Goal: Obtain resource: Download file/media

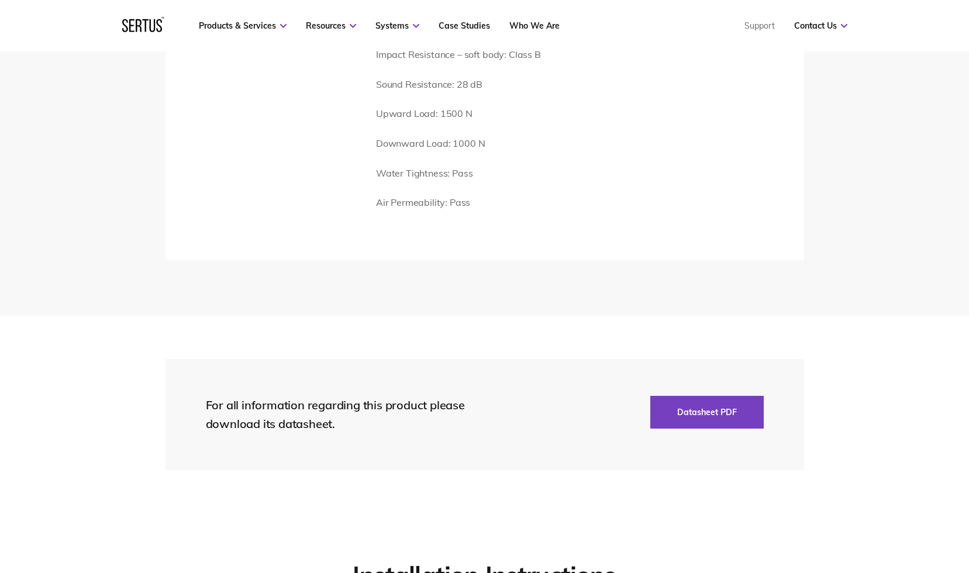
scroll to position [1813, 0]
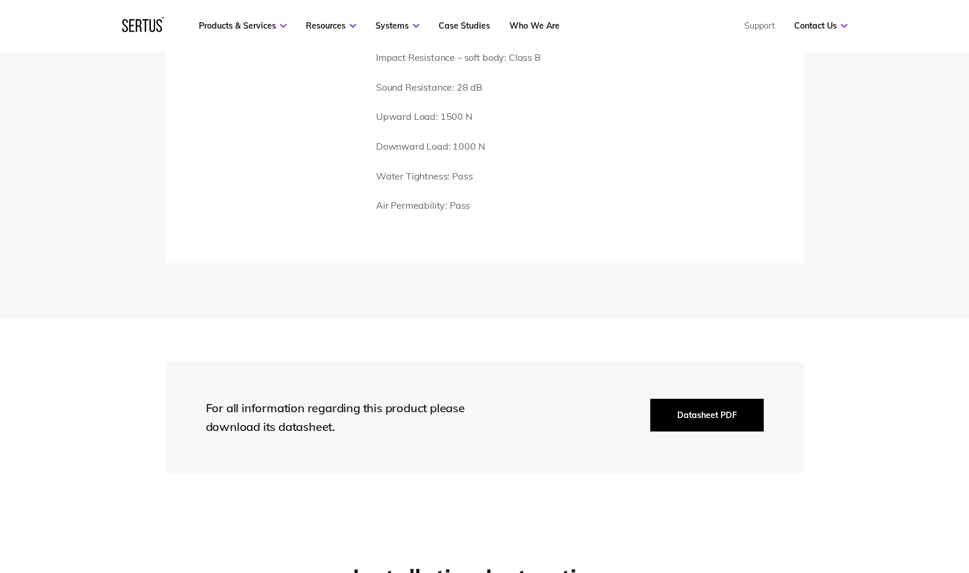
click at [692, 422] on button "Datasheet PDF" at bounding box center [706, 415] width 113 height 33
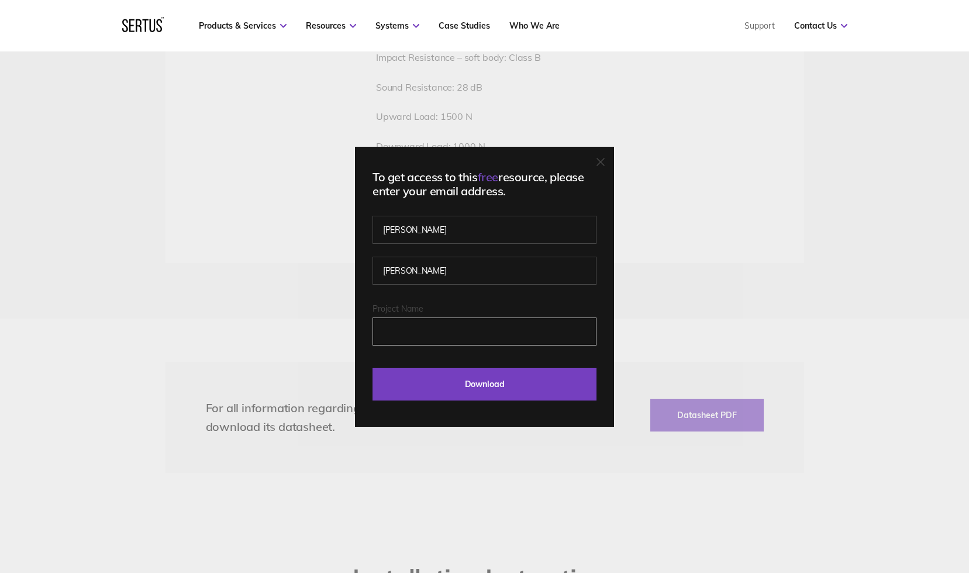
click at [440, 333] on input "Project Name" at bounding box center [484, 331] width 224 height 28
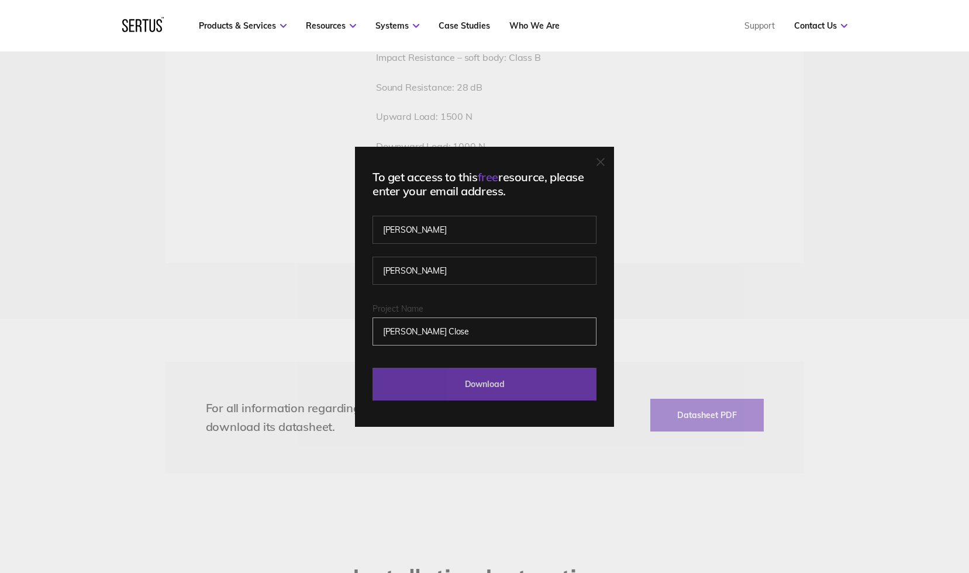
type input "[PERSON_NAME] Close"
click at [460, 384] on input "Download" at bounding box center [484, 384] width 224 height 33
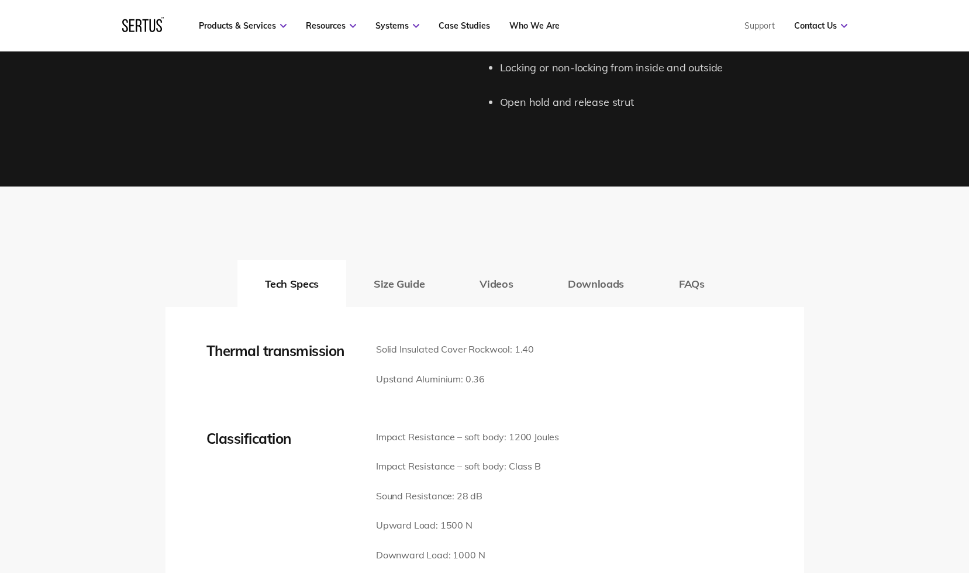
scroll to position [1403, 0]
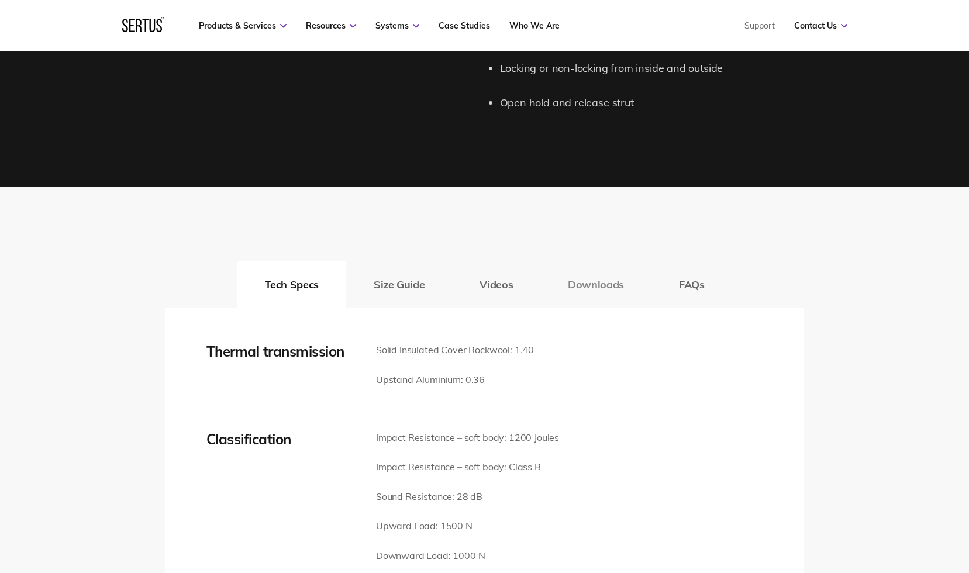
click at [595, 290] on button "Downloads" at bounding box center [595, 284] width 111 height 47
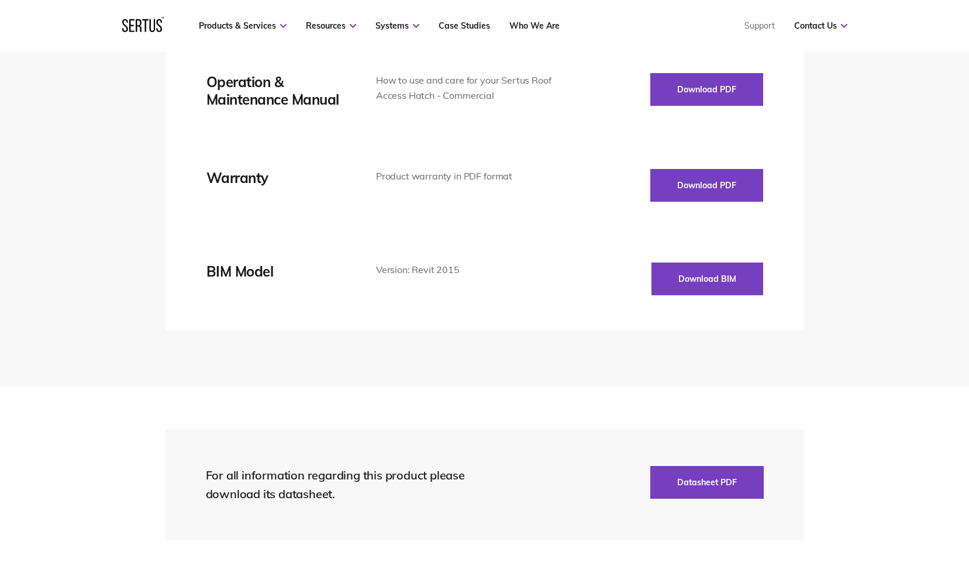
scroll to position [1871, 0]
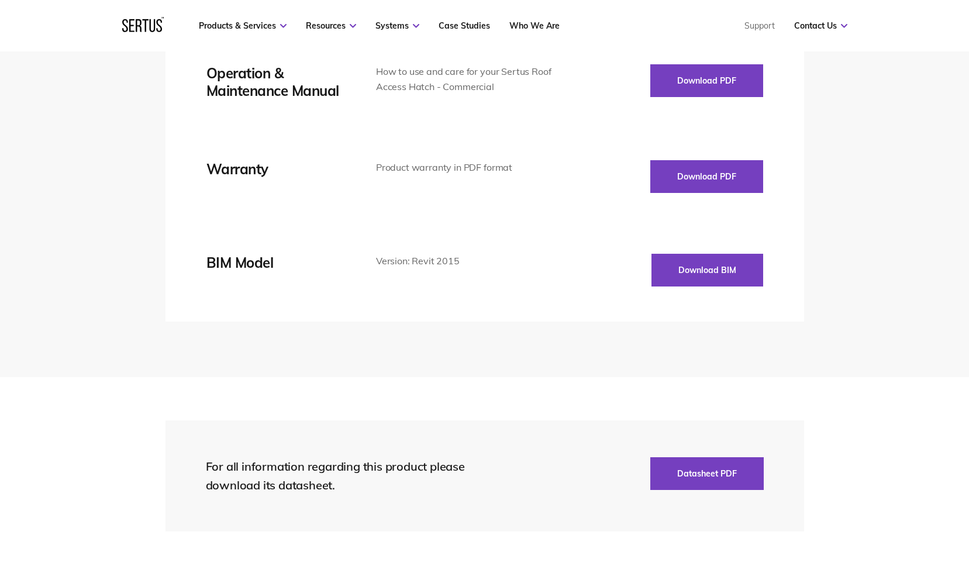
drag, startPoint x: 542, startPoint y: 261, endPoint x: 532, endPoint y: 256, distance: 11.0
click at [543, 261] on div "Version: Revit 2015" at bounding box center [473, 261] width 194 height 15
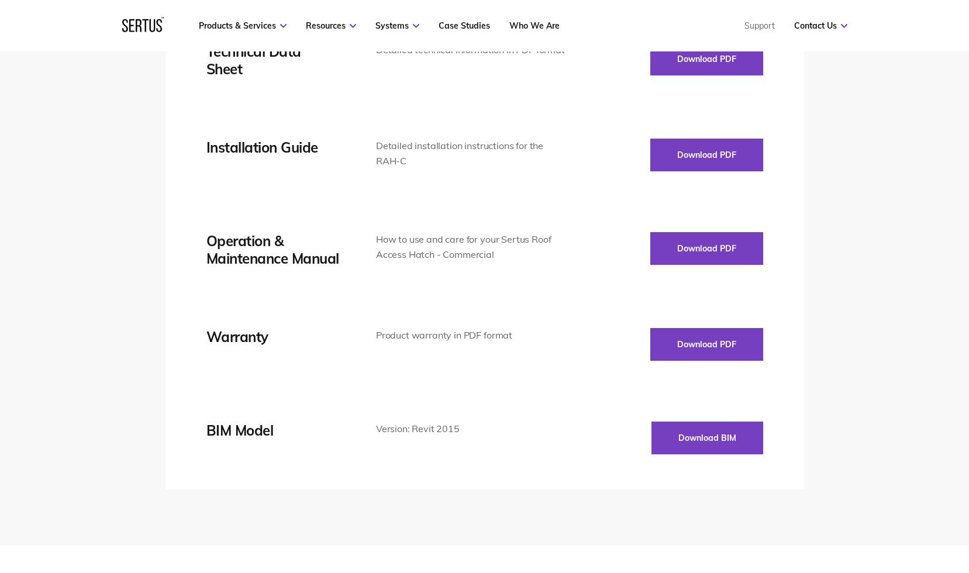
scroll to position [1754, 0]
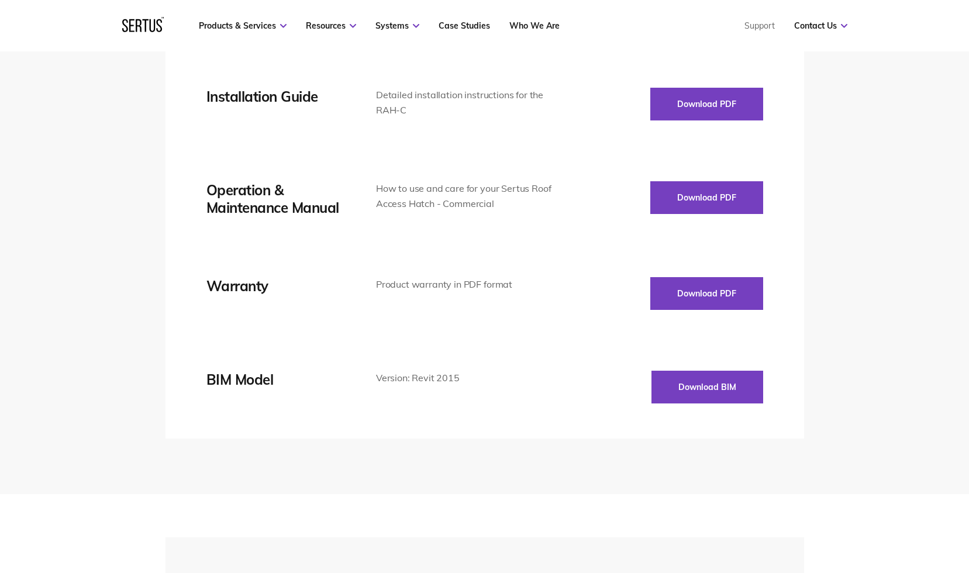
click at [457, 326] on div "Technical Data Sheet Detailed technical information in PDF format Download PDF …" at bounding box center [484, 198] width 557 height 412
click at [426, 382] on div "Version: Revit 2015" at bounding box center [473, 378] width 194 height 15
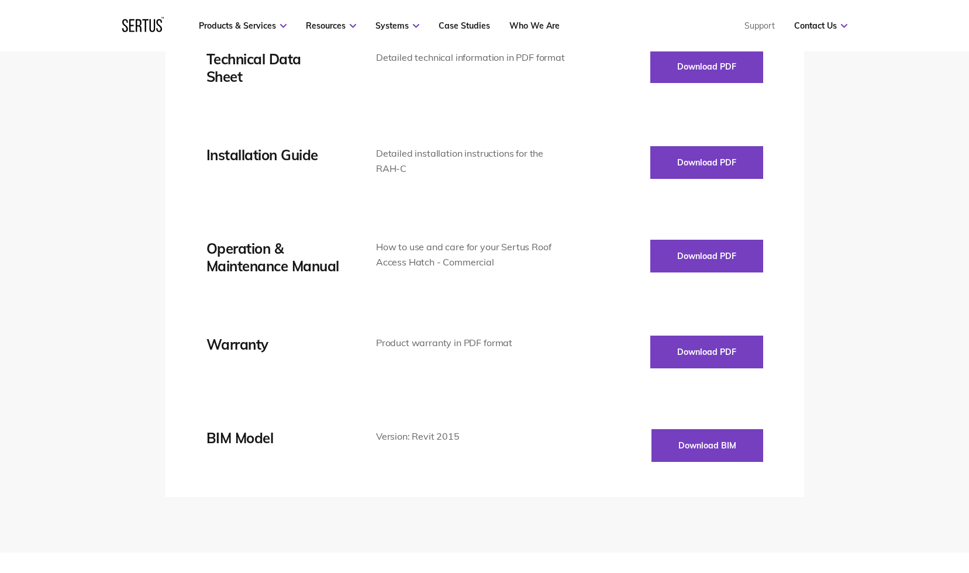
scroll to position [2046, 0]
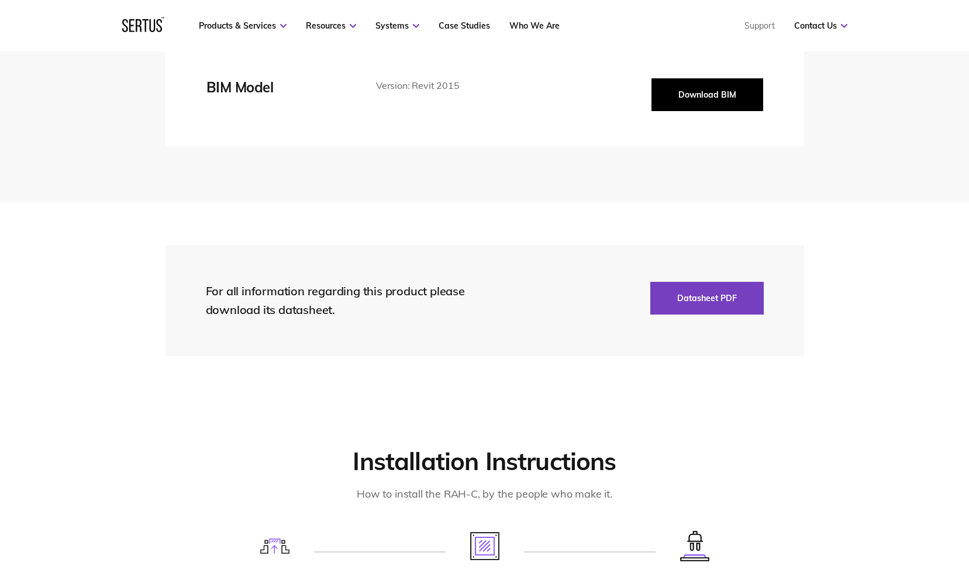
click at [654, 90] on button "Download BIM" at bounding box center [707, 94] width 112 height 33
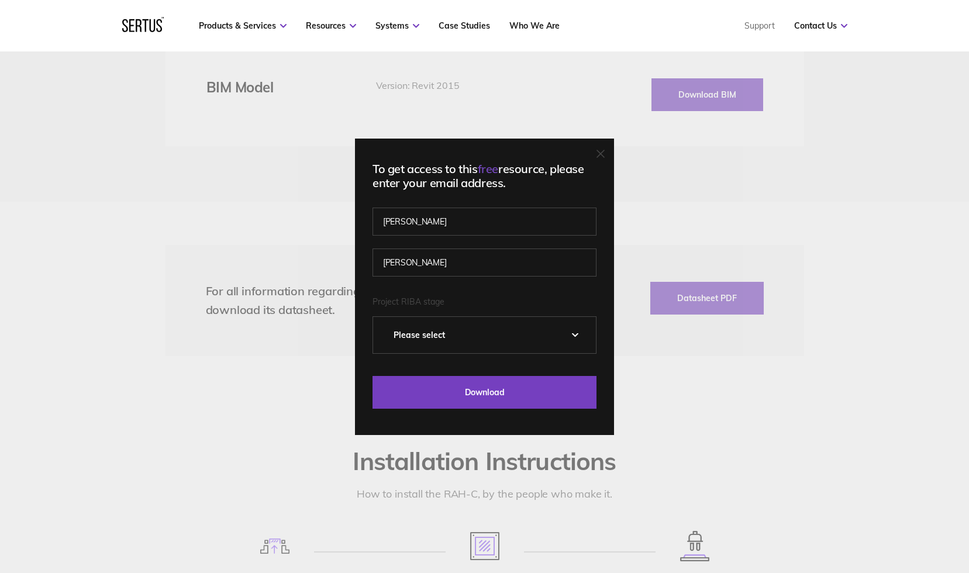
click at [476, 332] on select "Please Select 0 – Strategic Definition 1 - Preparation & Brief 2 - Concept Desi…" at bounding box center [484, 335] width 223 height 36
select select "3 - Developed Design"
click at [377, 317] on select "Please Select 0 – Strategic Definition 1 - Preparation & Brief 2 - Concept Desi…" at bounding box center [484, 335] width 223 height 36
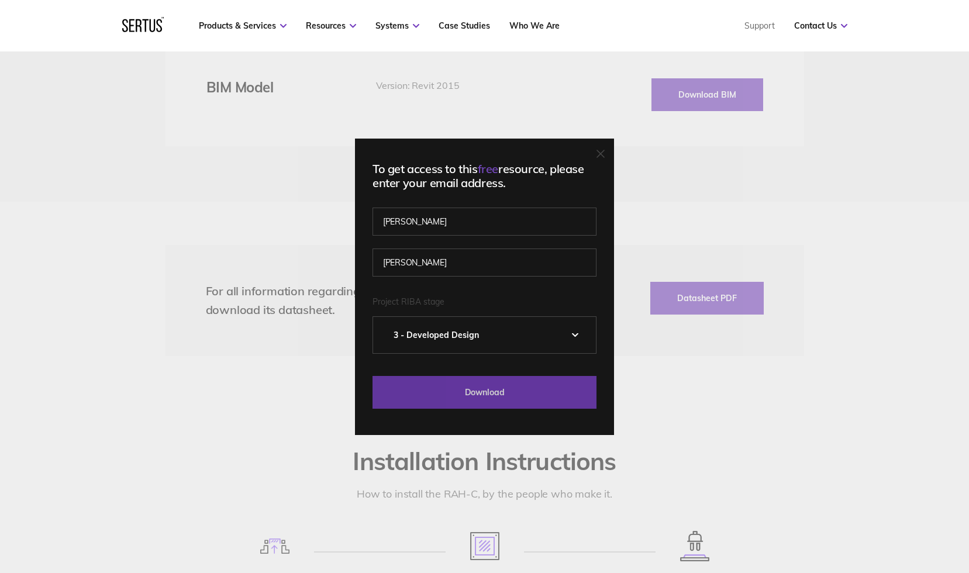
click at [506, 391] on input "Download" at bounding box center [484, 392] width 224 height 33
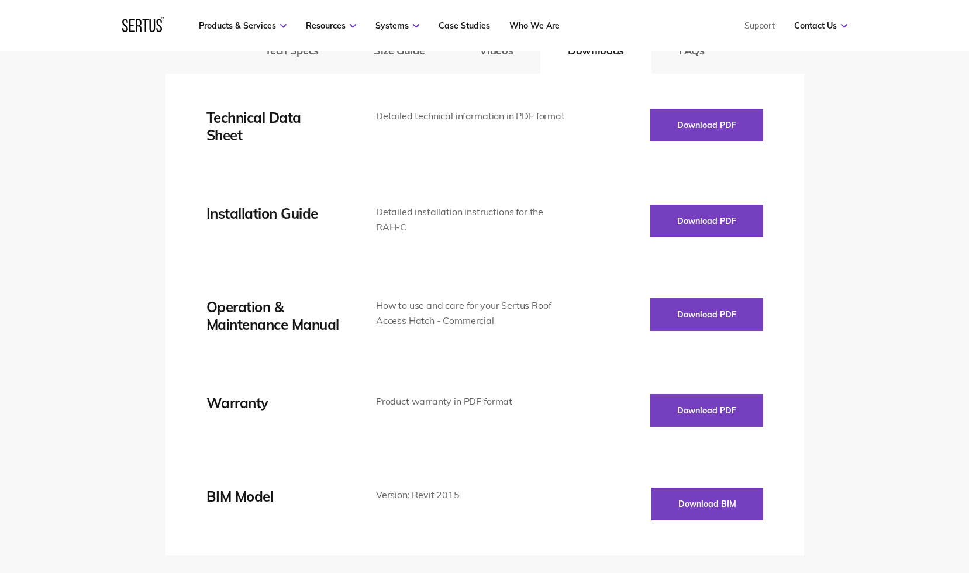
scroll to position [1286, 0]
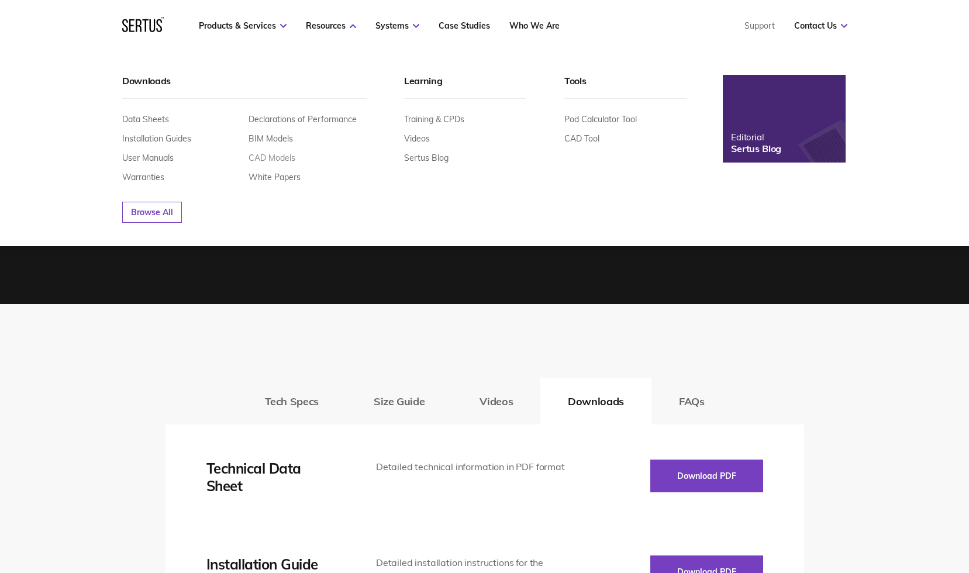
click at [277, 157] on link "CAD Models" at bounding box center [271, 158] width 47 height 11
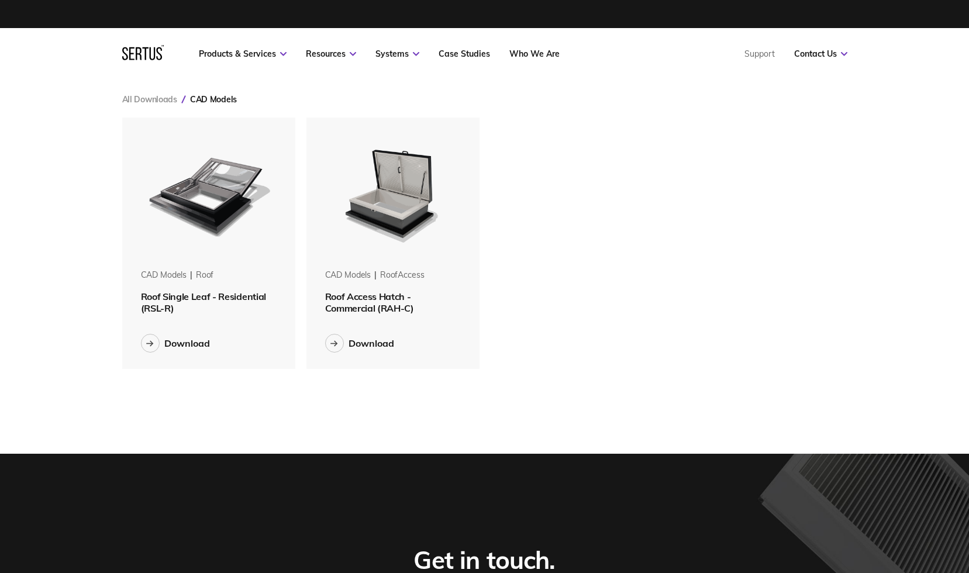
scroll to position [270, 743]
click at [606, 297] on div "CAD Models roof Roof Single Leaf - Residential (RSL-R) Download CAD Models roof…" at bounding box center [484, 243] width 725 height 251
click at [372, 297] on span "Roof Access Hatch - Commercial (RAH-C)" at bounding box center [369, 302] width 89 height 23
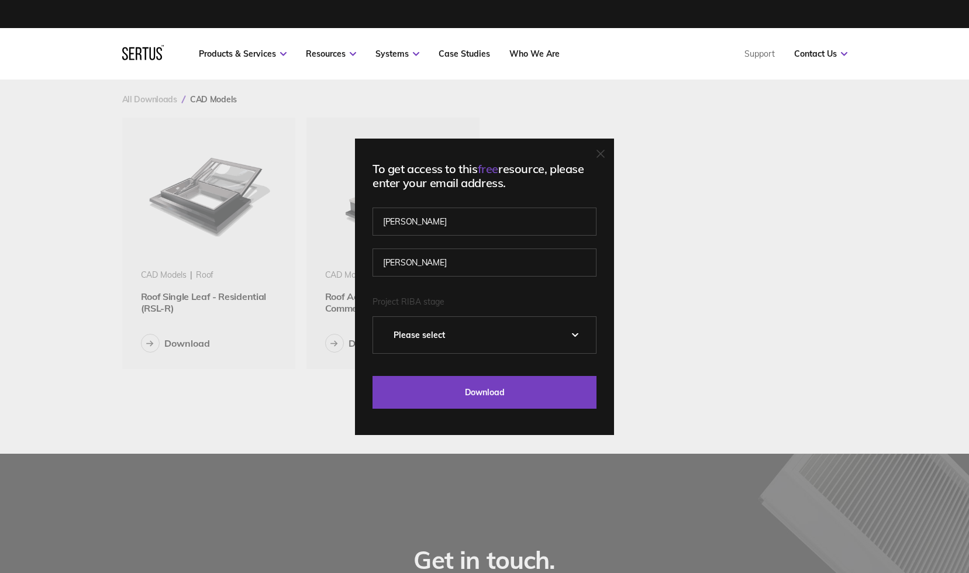
click at [463, 333] on select "Please Select 0 – Strategic Definition 1 - Preparation & Brief 2 - Concept Desi…" at bounding box center [484, 335] width 223 height 36
select select "3 - Developed Design"
click at [377, 317] on select "Please Select 0 – Strategic Definition 1 - Preparation & Brief 2 - Concept Desi…" at bounding box center [484, 335] width 223 height 36
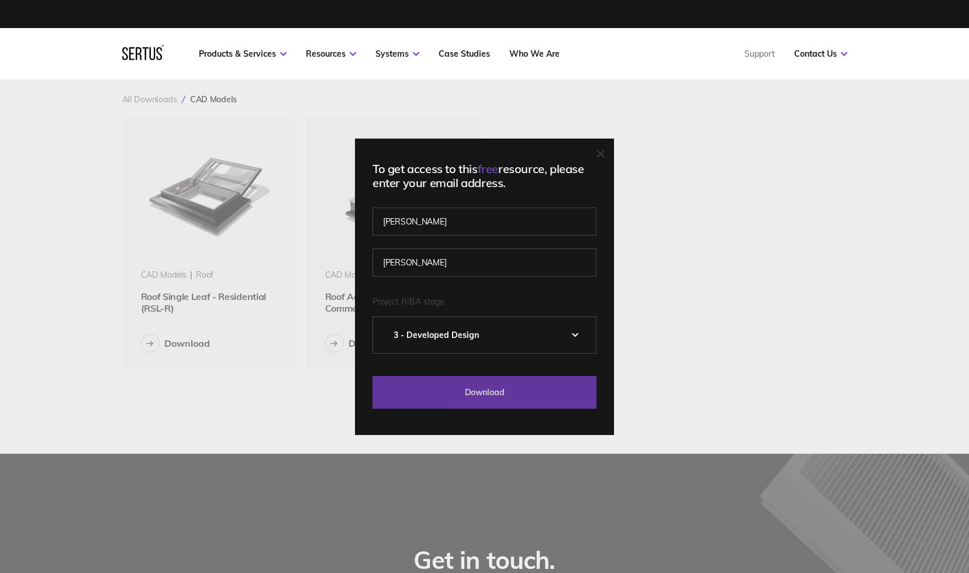
click at [459, 384] on input "Download" at bounding box center [484, 392] width 224 height 33
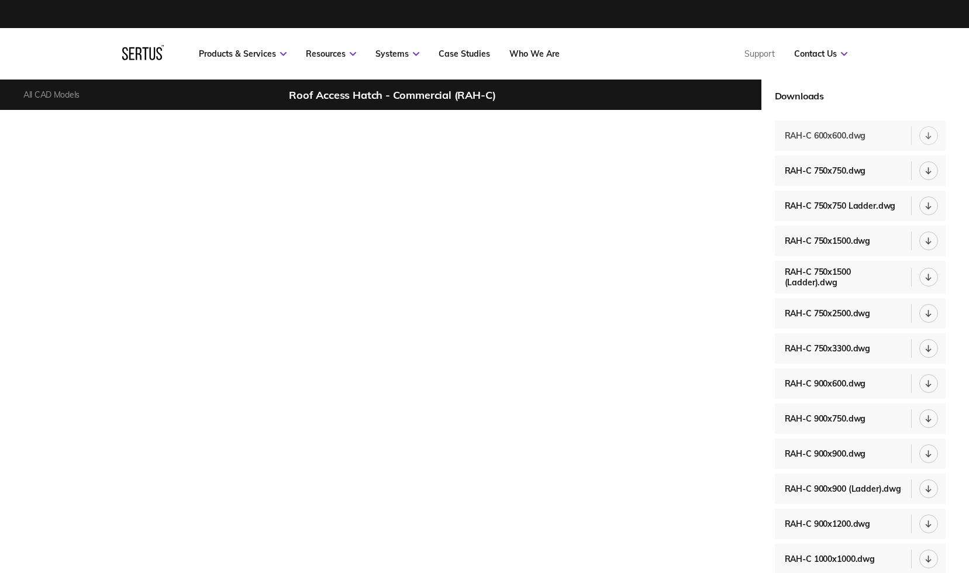
click at [931, 137] on icon at bounding box center [929, 136] width 6 height 8
drag, startPoint x: 926, startPoint y: 170, endPoint x: 926, endPoint y: 181, distance: 11.7
click at [926, 170] on icon at bounding box center [929, 171] width 6 height 8
click at [924, 207] on div at bounding box center [928, 205] width 19 height 19
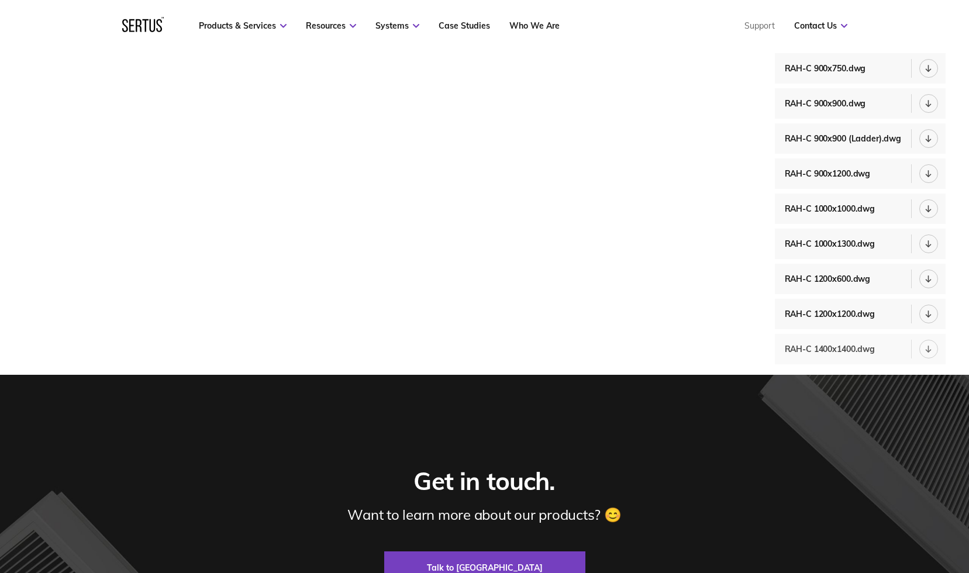
scroll to position [351, 0]
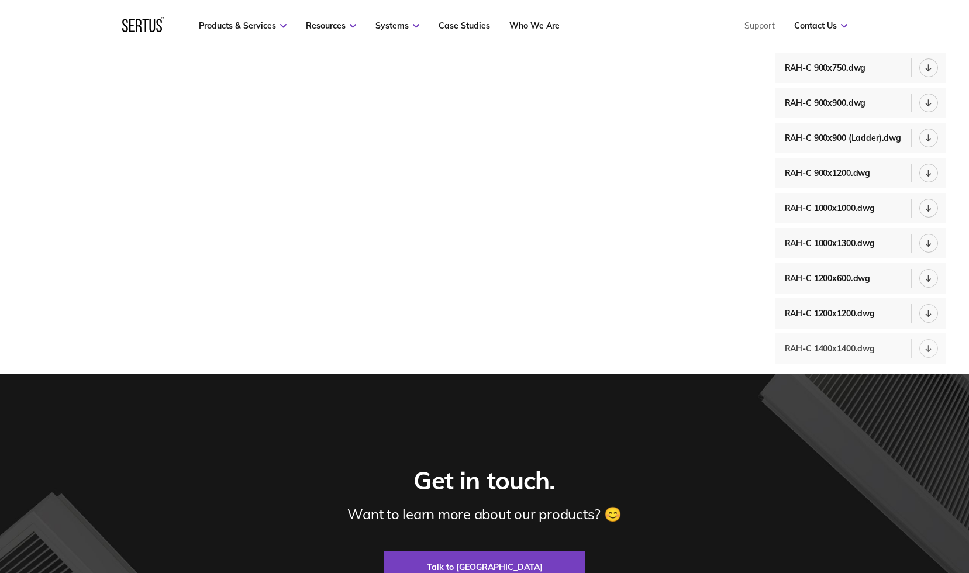
click at [934, 346] on div at bounding box center [928, 348] width 19 height 19
click at [929, 310] on icon at bounding box center [929, 314] width 6 height 8
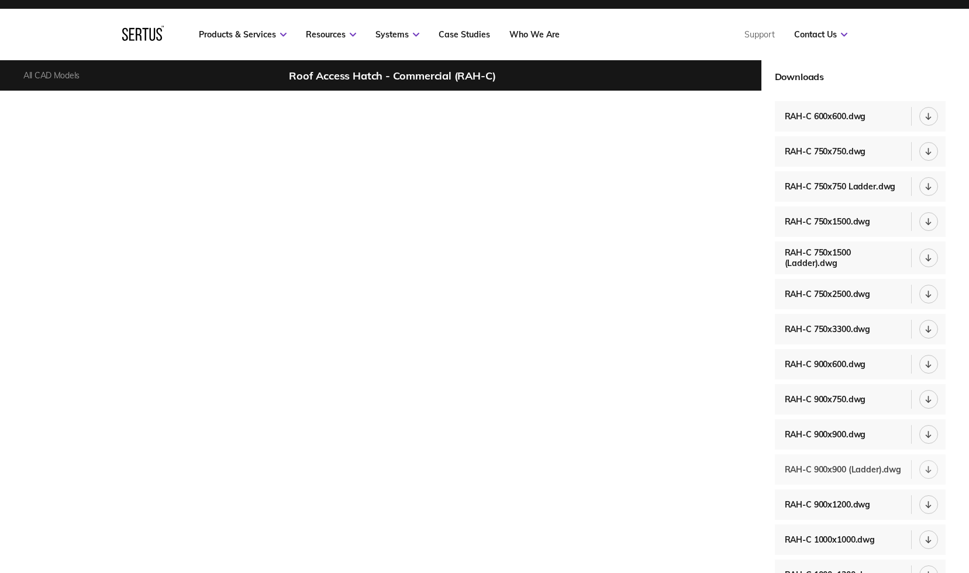
scroll to position [0, 0]
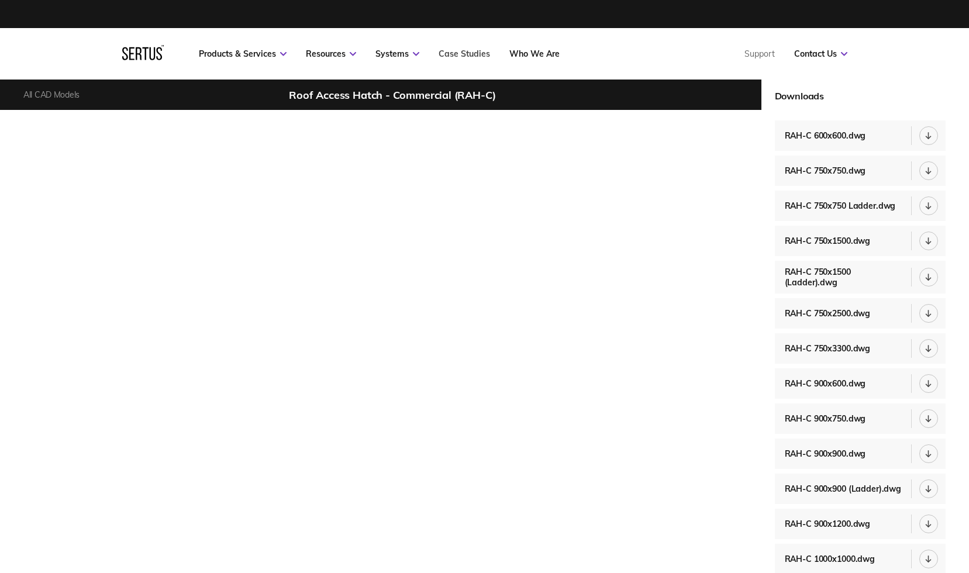
drag, startPoint x: 595, startPoint y: 42, endPoint x: 467, endPoint y: 51, distance: 128.4
click at [592, 42] on nav "Products & Services Resources Systems Case Studies Who We Are Support Contact U…" at bounding box center [484, 53] width 725 height 51
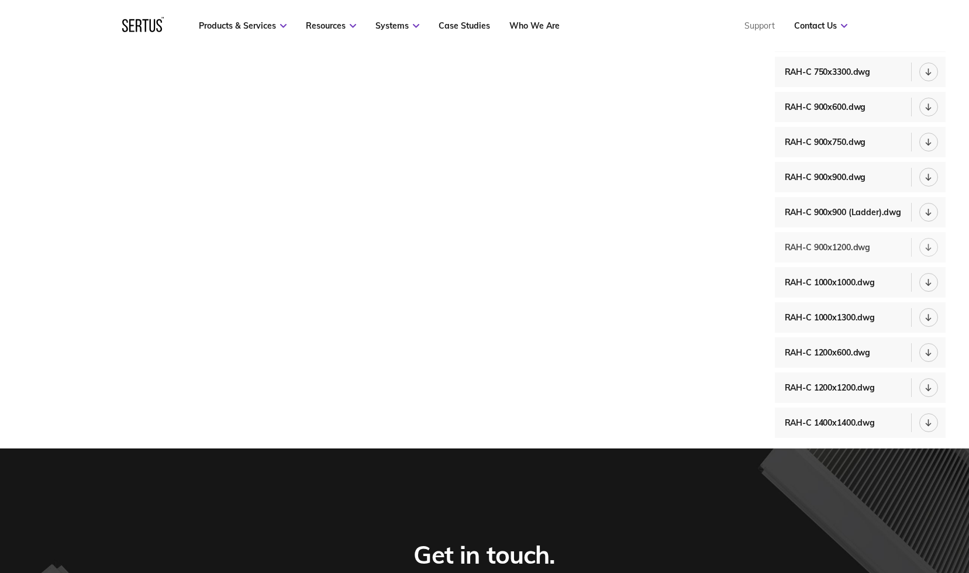
scroll to position [234, 0]
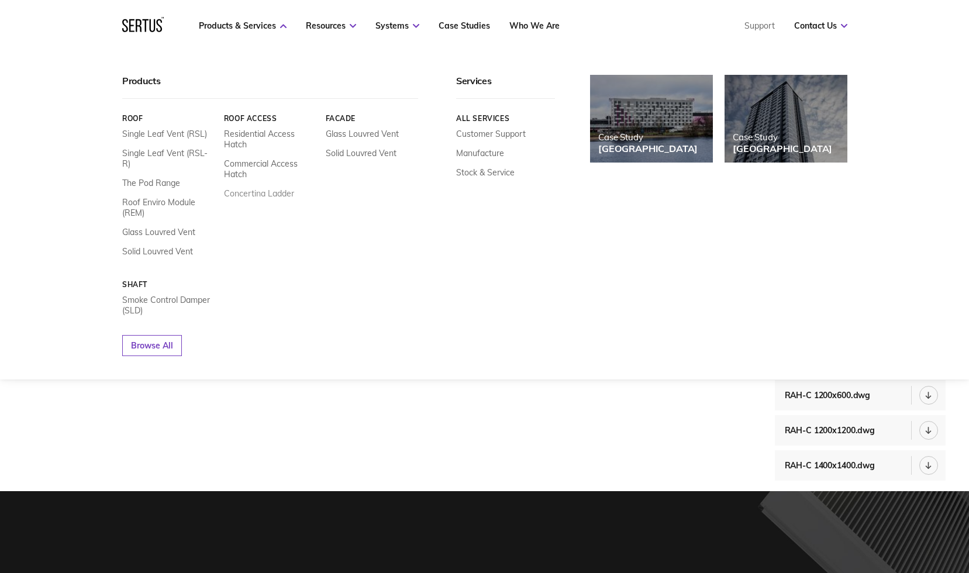
click at [248, 192] on link "Concertina Ladder" at bounding box center [258, 193] width 70 height 11
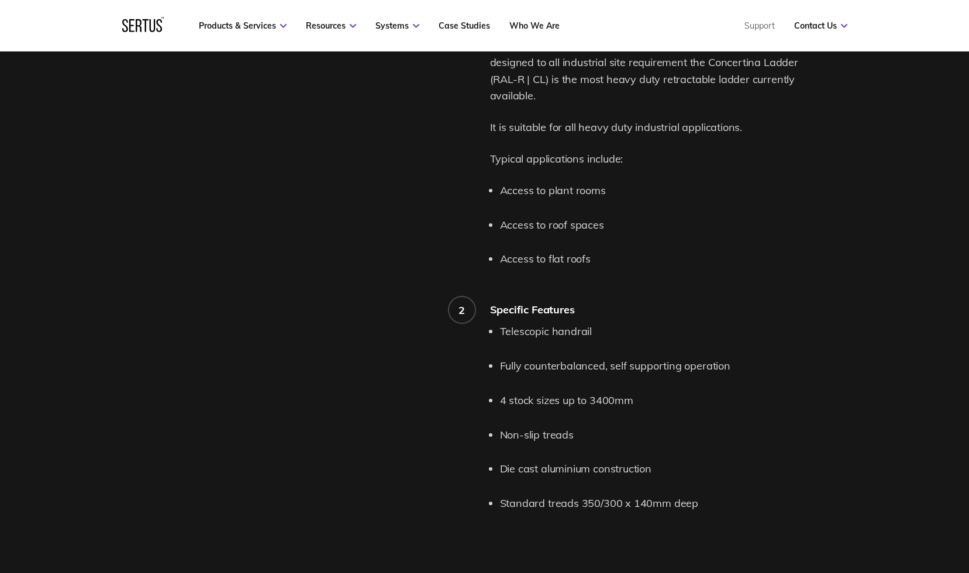
scroll to position [819, 0]
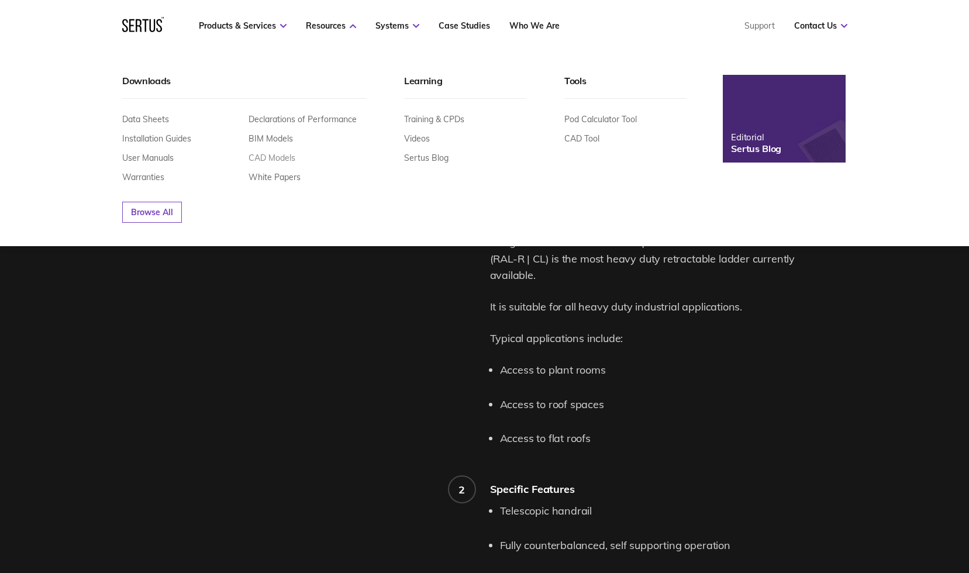
click at [279, 158] on link "CAD Models" at bounding box center [271, 158] width 47 height 11
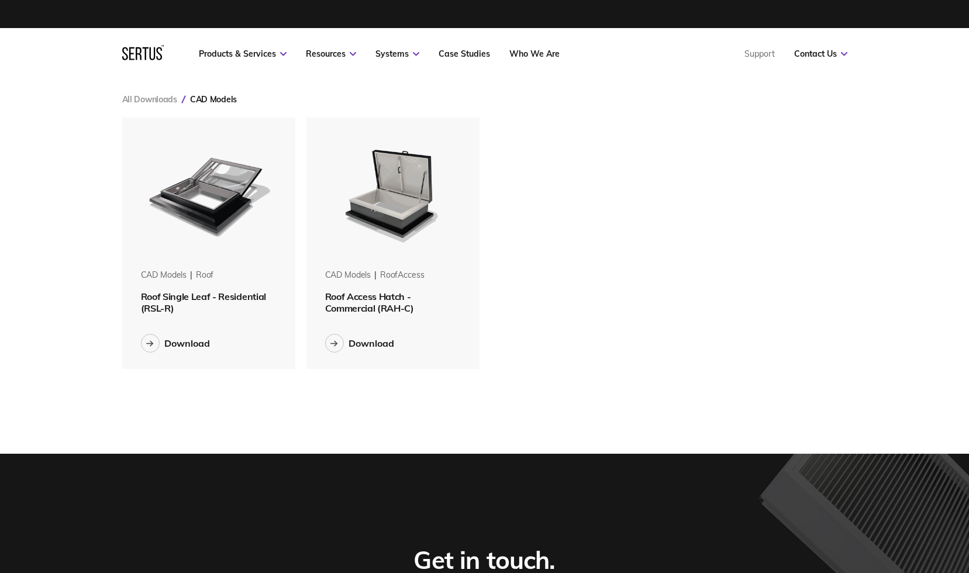
scroll to position [270, 743]
click at [610, 266] on div "CAD Models roof Roof Single Leaf - Residential (RSL-R) Download CAD Models roof…" at bounding box center [484, 243] width 725 height 251
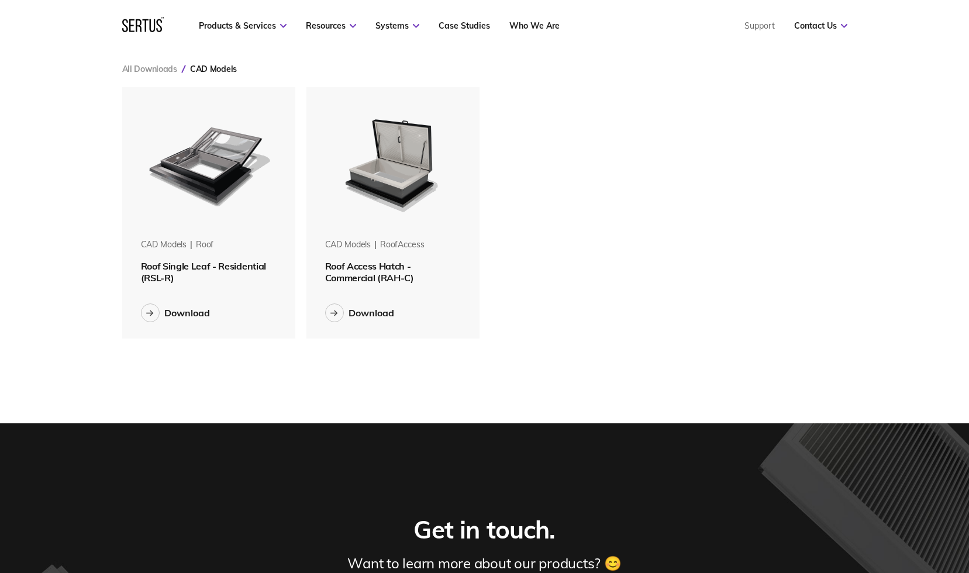
scroll to position [117, 0]
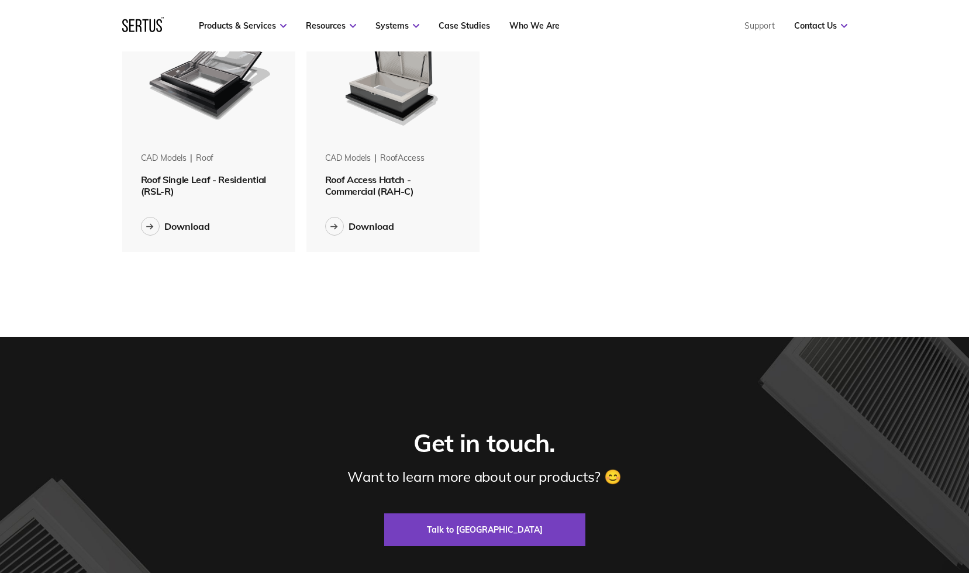
drag, startPoint x: 367, startPoint y: 160, endPoint x: 420, endPoint y: 149, distance: 55.0
click at [367, 159] on div "CAD Models" at bounding box center [348, 159] width 46 height 12
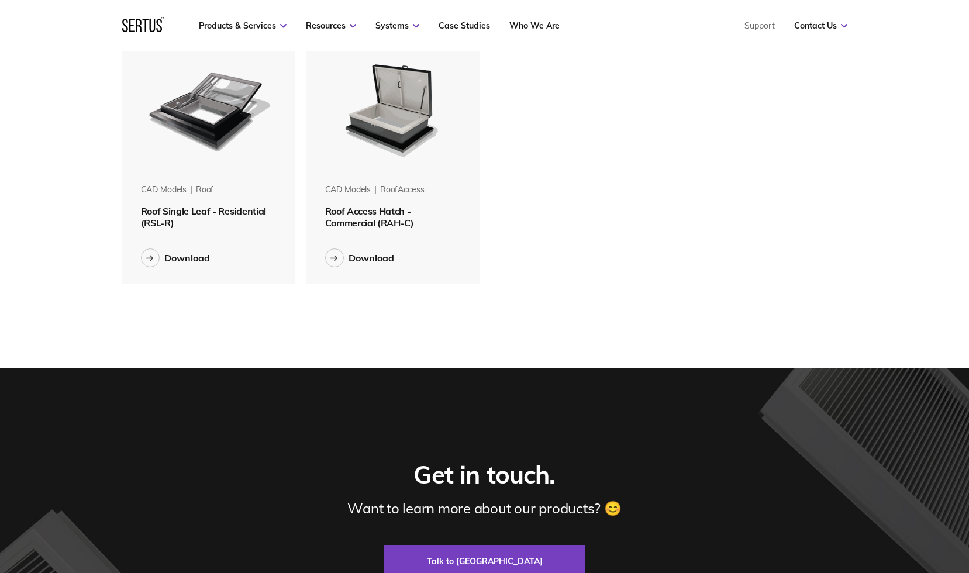
scroll to position [58, 0]
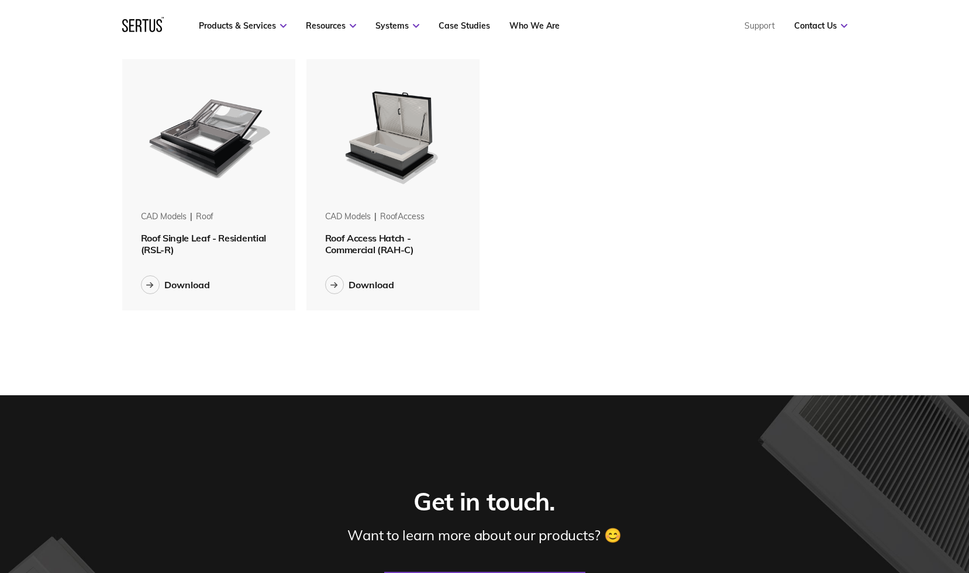
click at [377, 243] on span "Roof Access Hatch - Commercial (RAH-C)" at bounding box center [369, 243] width 89 height 23
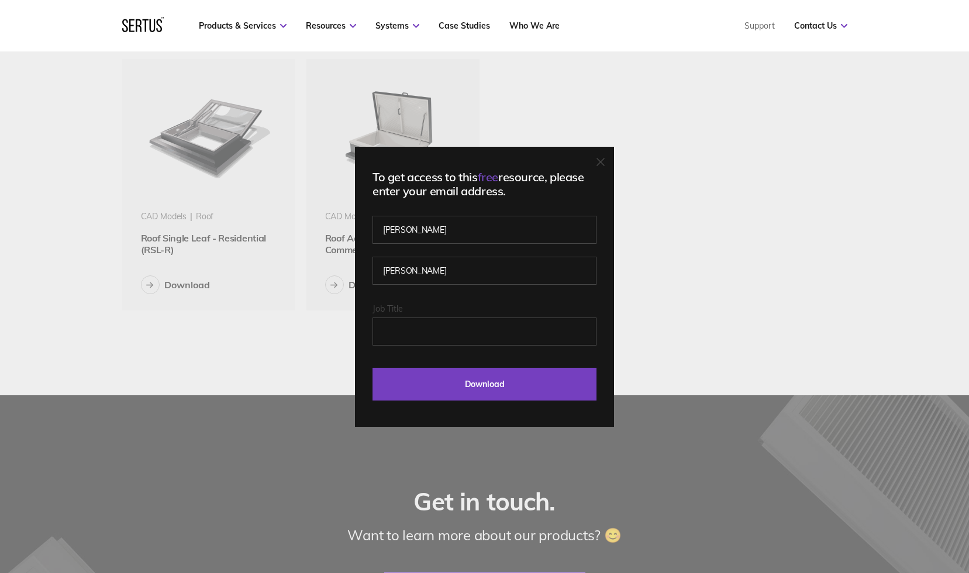
click at [630, 134] on div "To get access to this free resource, please enter your email address. [PERSON_N…" at bounding box center [484, 286] width 969 height 573
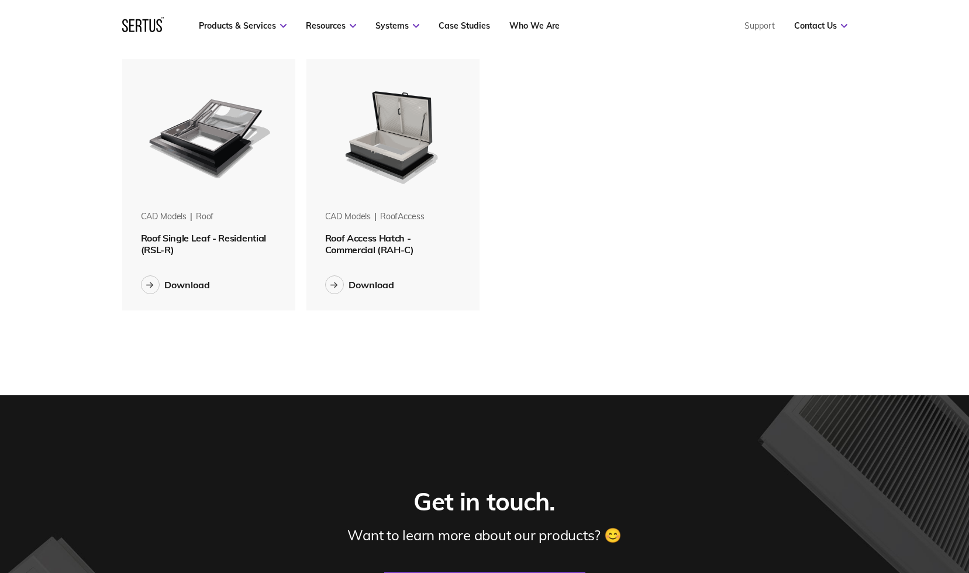
click at [585, 93] on div "CAD Models roof Roof Single Leaf - Residential (RSL-R) Download CAD Models roof…" at bounding box center [484, 184] width 725 height 251
click at [562, 267] on div "CAD Models roof Roof Single Leaf - Residential (RSL-R) Download CAD Models roof…" at bounding box center [484, 184] width 725 height 251
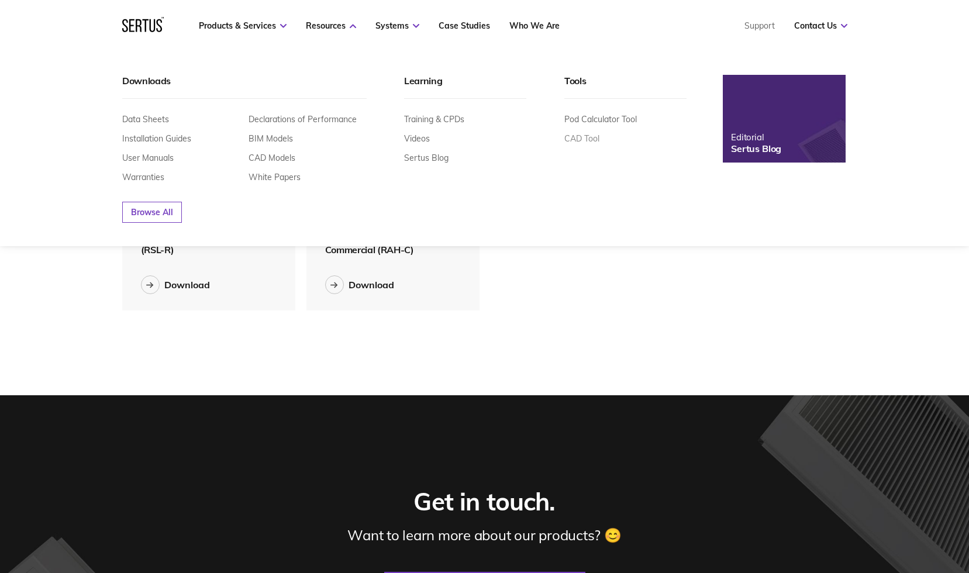
click at [579, 137] on link "CAD Tool" at bounding box center [581, 138] width 35 height 11
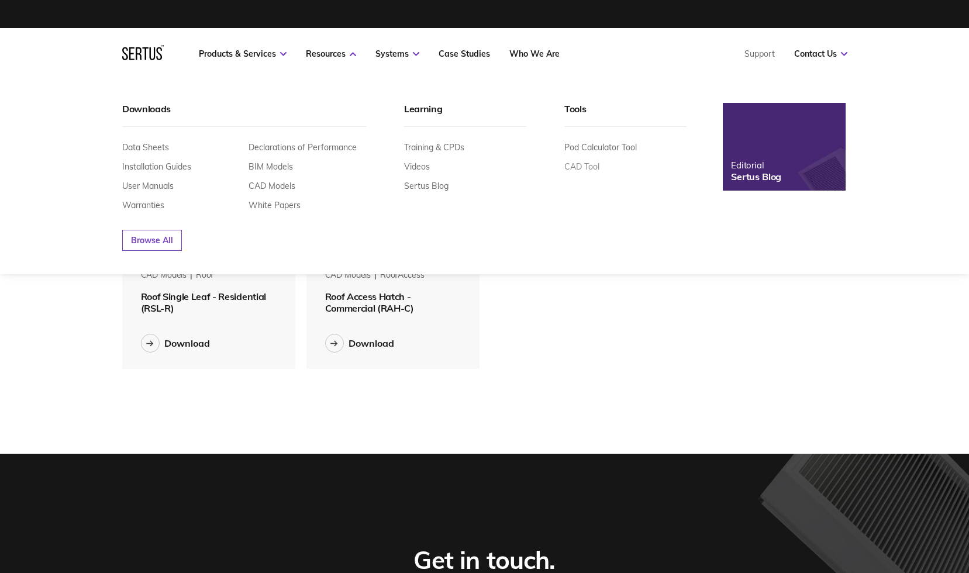
click at [584, 168] on link "CAD Tool" at bounding box center [581, 166] width 35 height 11
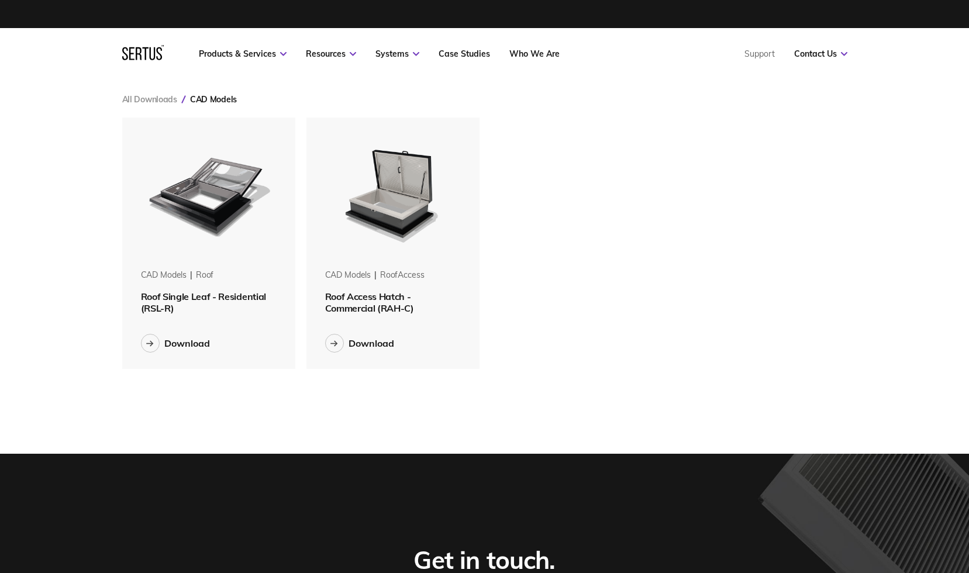
drag, startPoint x: 731, startPoint y: 205, endPoint x: 668, endPoint y: 202, distance: 62.7
click at [731, 205] on div "CAD Models roof Roof Single Leaf - Residential (RSL-R) Download CAD Models roof…" at bounding box center [484, 243] width 725 height 251
drag, startPoint x: 721, startPoint y: 184, endPoint x: 437, endPoint y: 182, distance: 284.2
click at [710, 188] on div "CAD Models roof Roof Single Leaf - Residential (RSL-R) Download CAD Models roof…" at bounding box center [484, 243] width 725 height 251
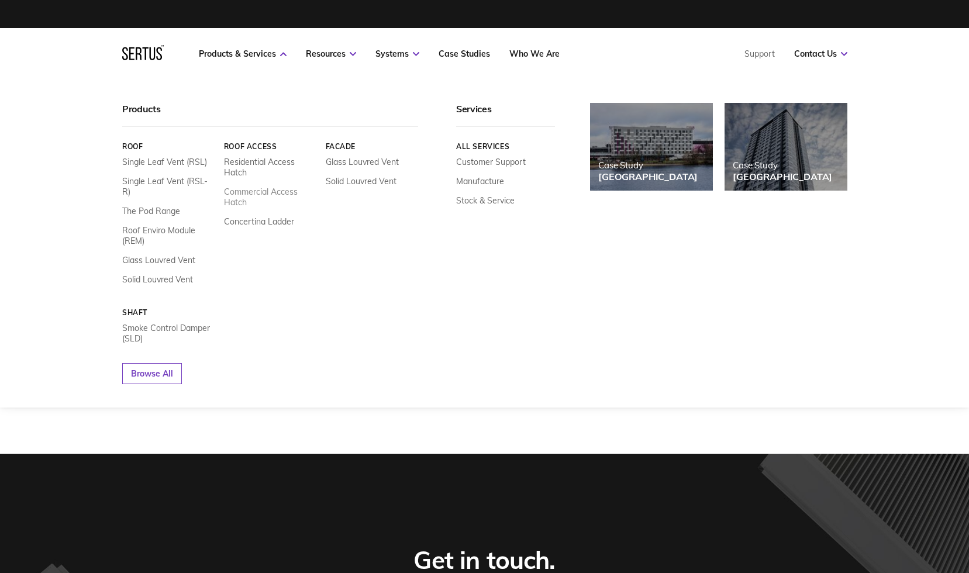
drag, startPoint x: 246, startPoint y: 193, endPoint x: 238, endPoint y: 195, distance: 8.4
click at [238, 195] on link "Commercial Access Hatch" at bounding box center [269, 197] width 93 height 21
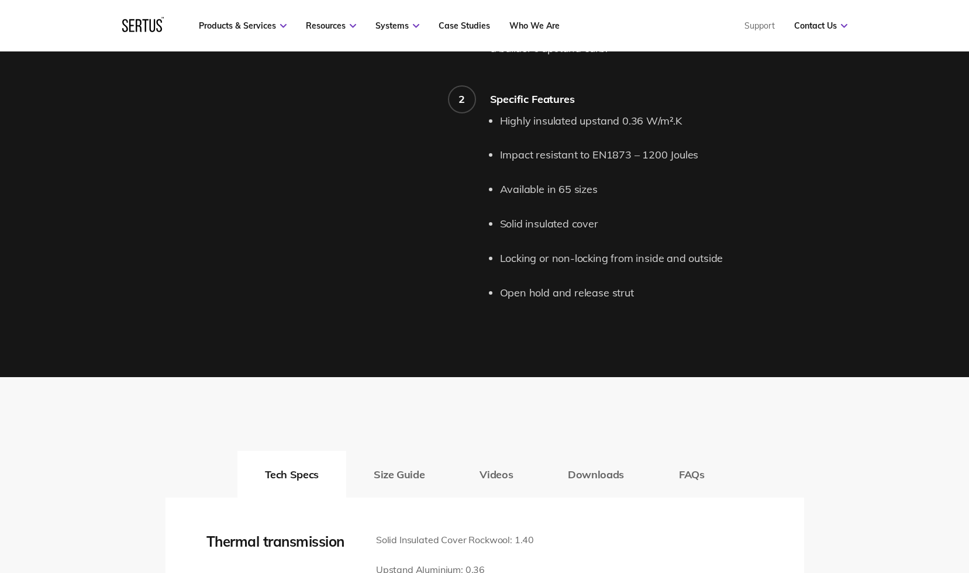
scroll to position [1286, 0]
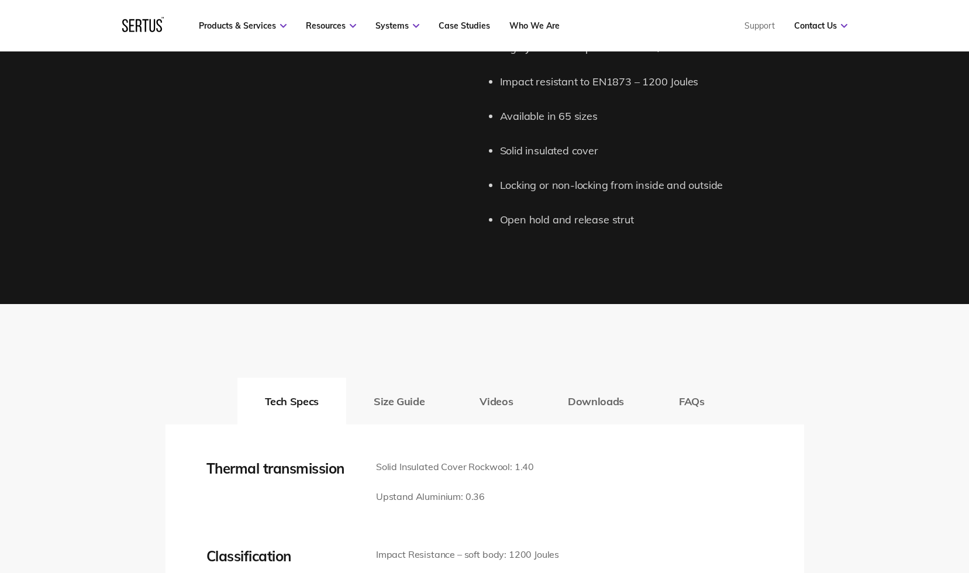
click at [596, 188] on li "Locking or non-locking from inside and outside" at bounding box center [652, 185] width 304 height 17
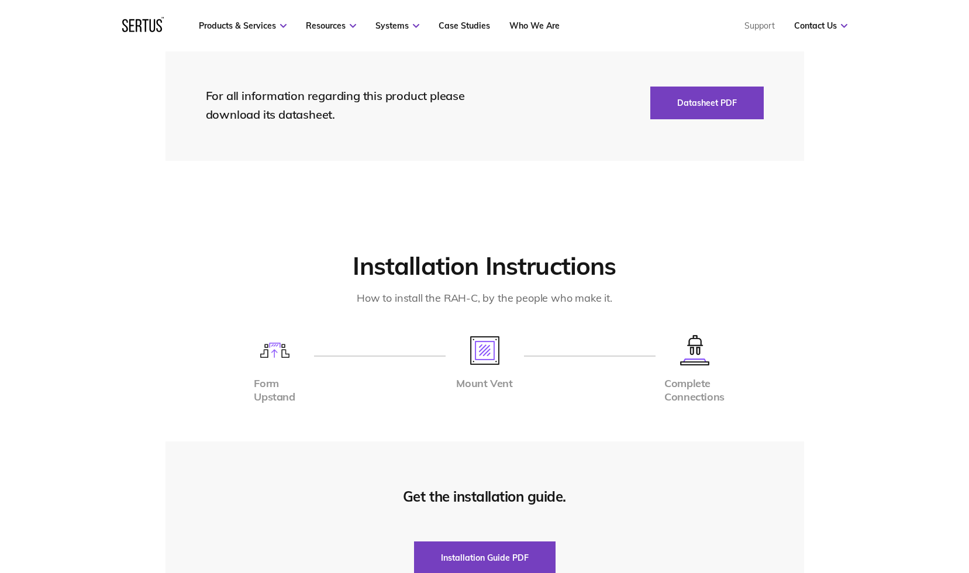
scroll to position [2163, 0]
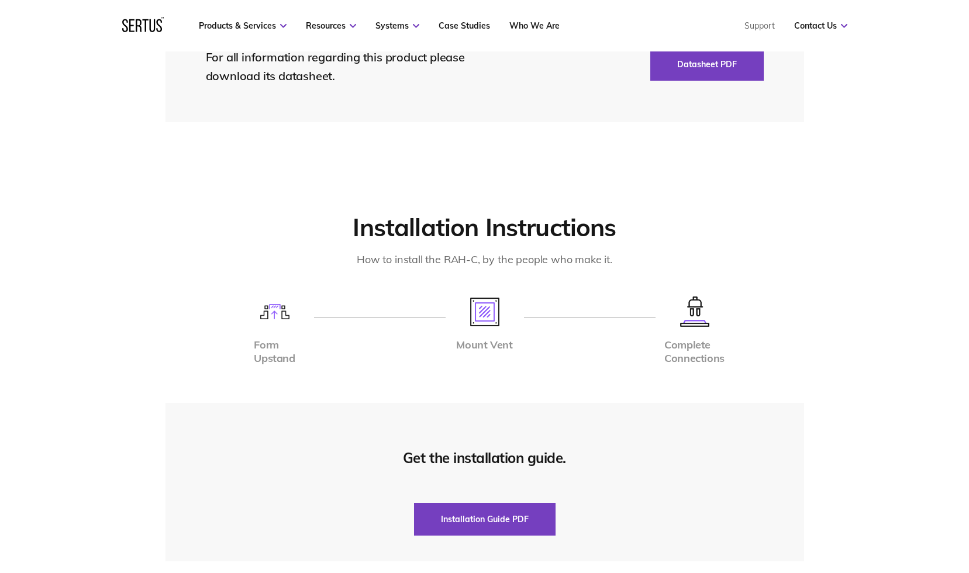
click at [479, 319] on img at bounding box center [484, 312] width 29 height 29
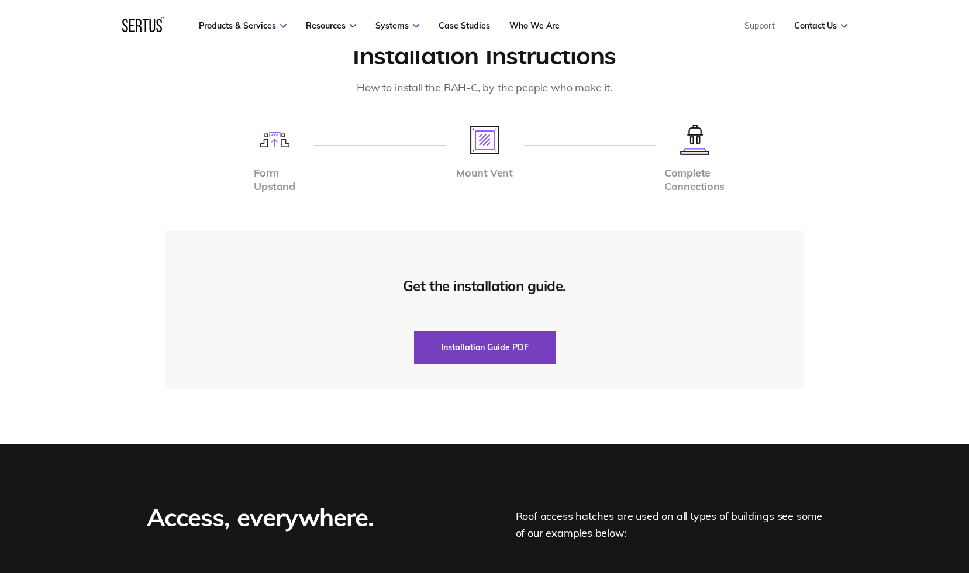
scroll to position [2339, 0]
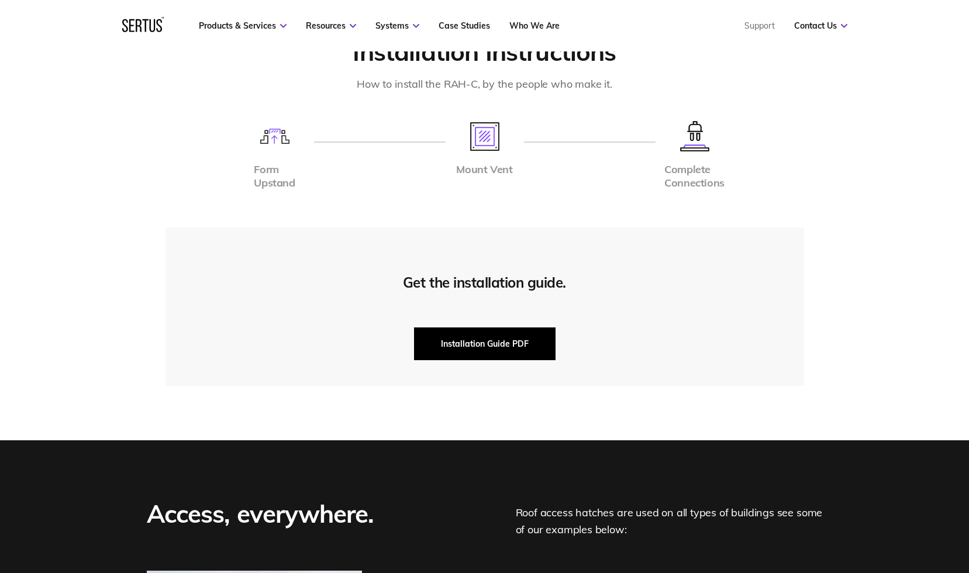
click at [492, 348] on button "Installation Guide PDF" at bounding box center [484, 343] width 141 height 33
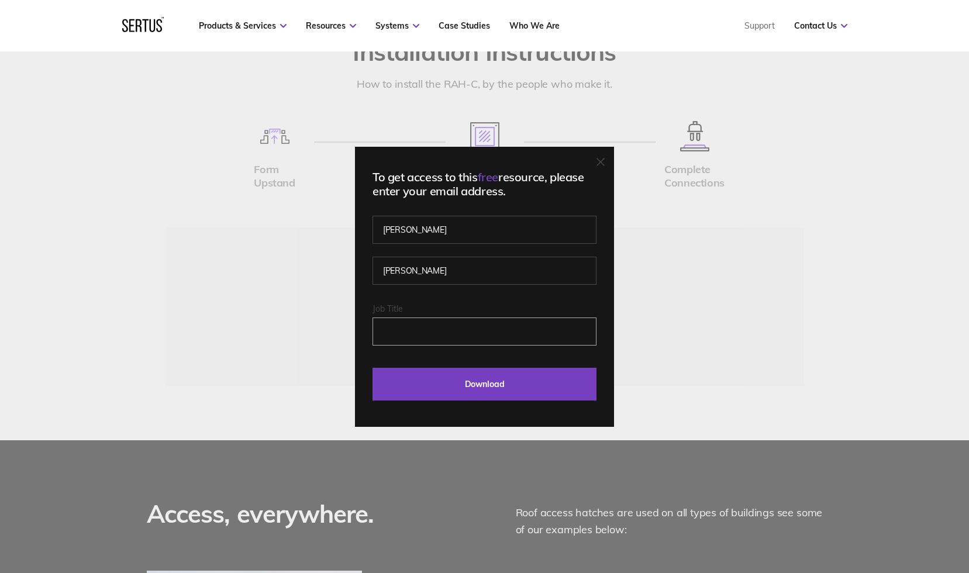
click at [454, 326] on input "Job Title" at bounding box center [484, 331] width 224 height 28
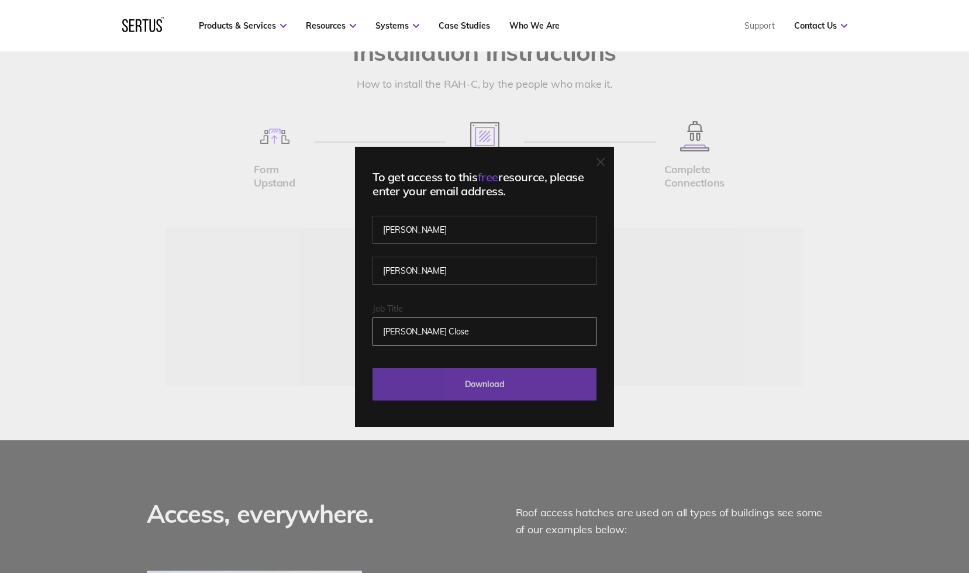
type input "[PERSON_NAME] Close"
click at [467, 378] on input "Download" at bounding box center [484, 384] width 224 height 33
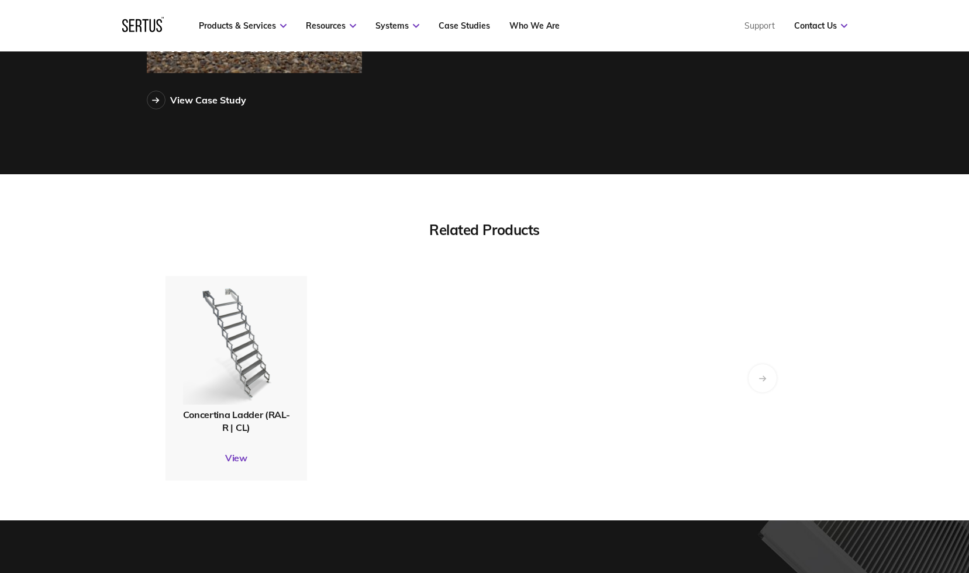
scroll to position [3040, 0]
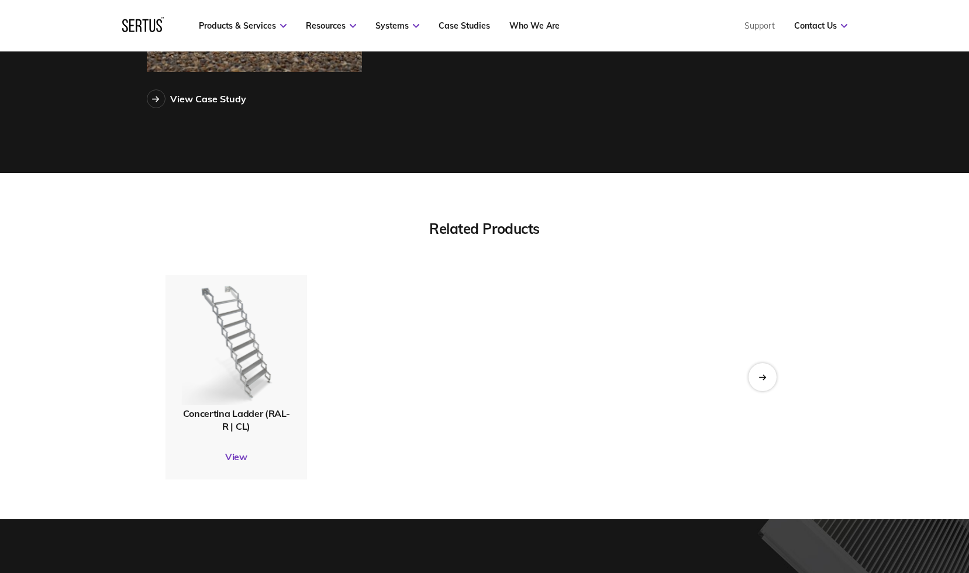
click at [269, 387] on img at bounding box center [235, 341] width 109 height 129
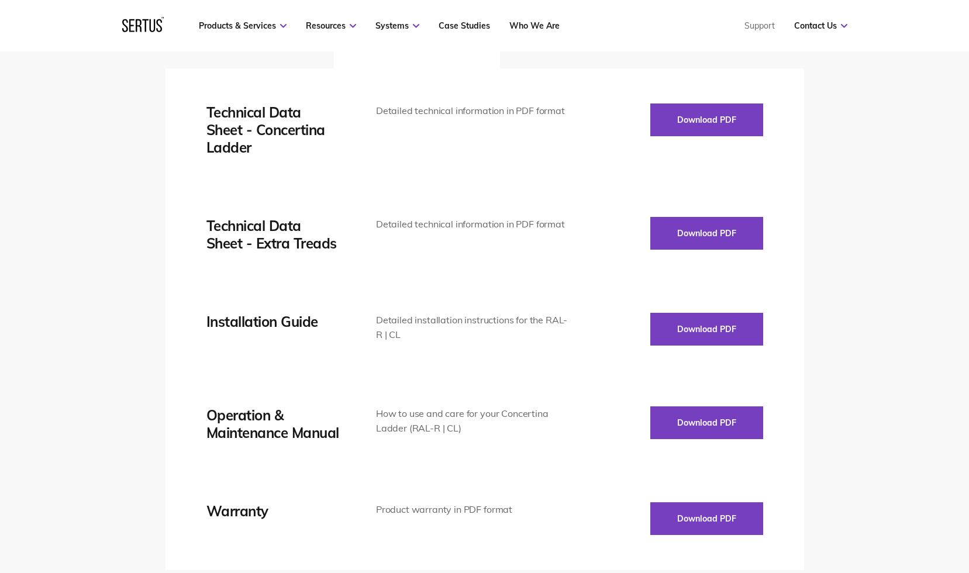
scroll to position [1696, 0]
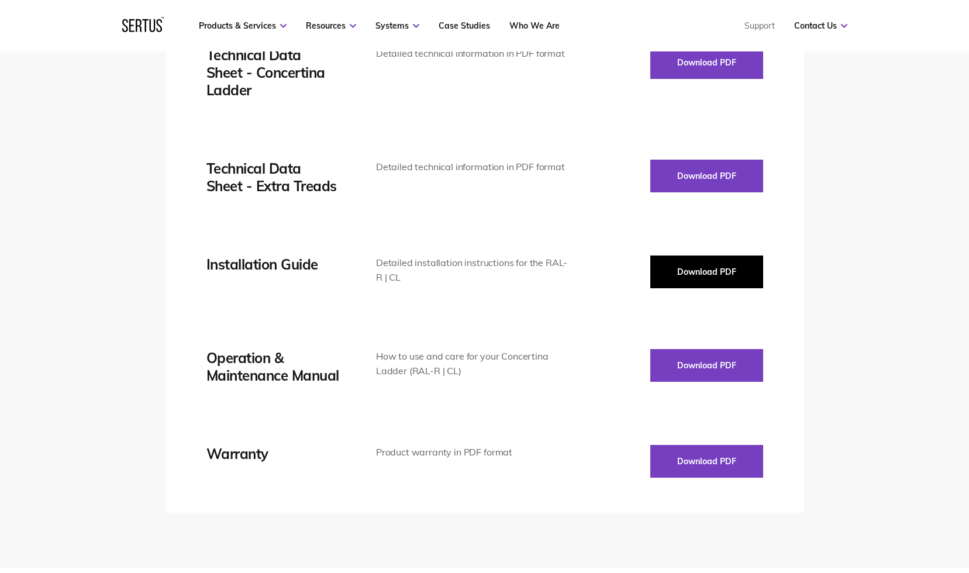
click at [689, 268] on button "Download PDF" at bounding box center [706, 272] width 113 height 33
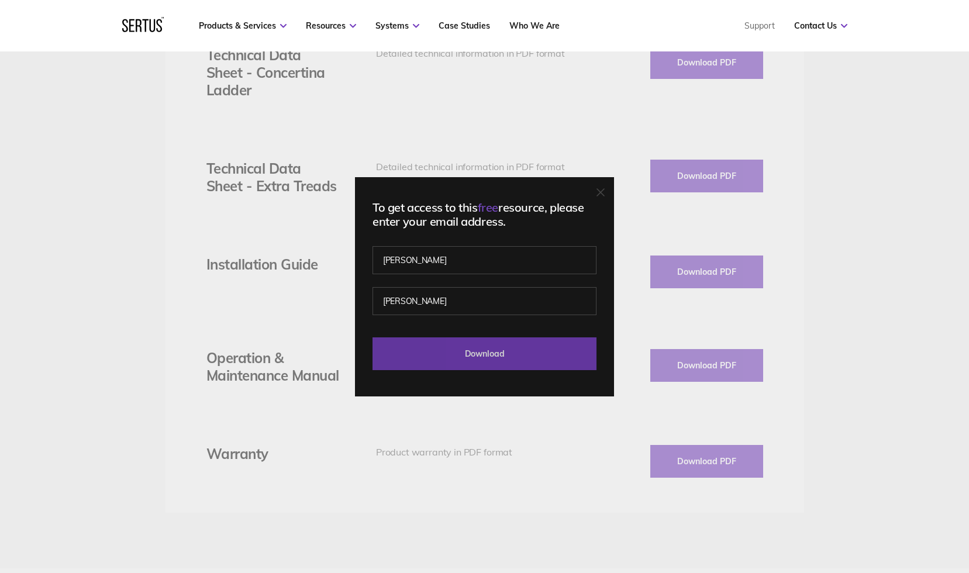
click at [476, 347] on input "Download" at bounding box center [484, 353] width 224 height 33
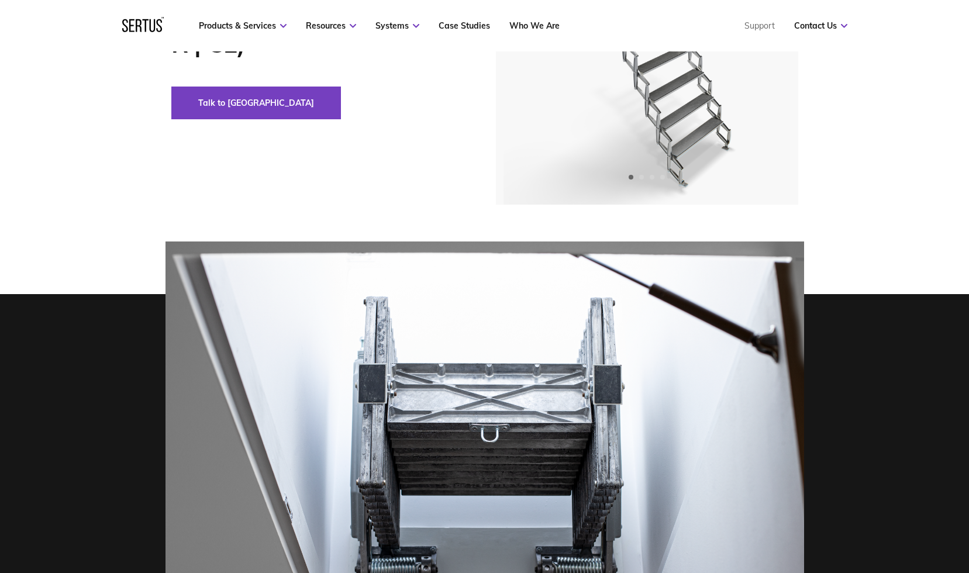
scroll to position [0, 0]
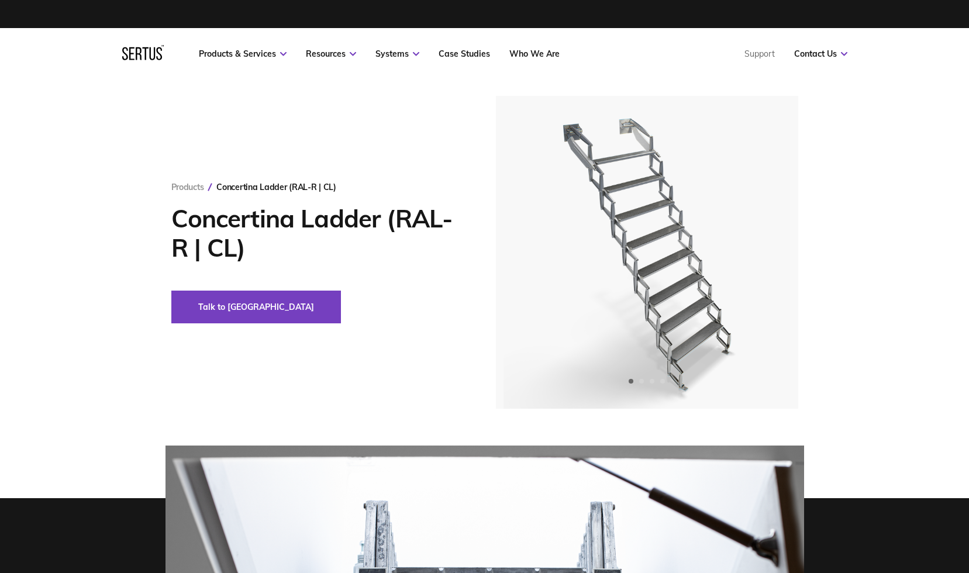
click at [314, 364] on div "Products Concertina Ladder (RAL-R | CL) Concertina Ladder (RAL-R | CL) Talk to …" at bounding box center [484, 252] width 685 height 313
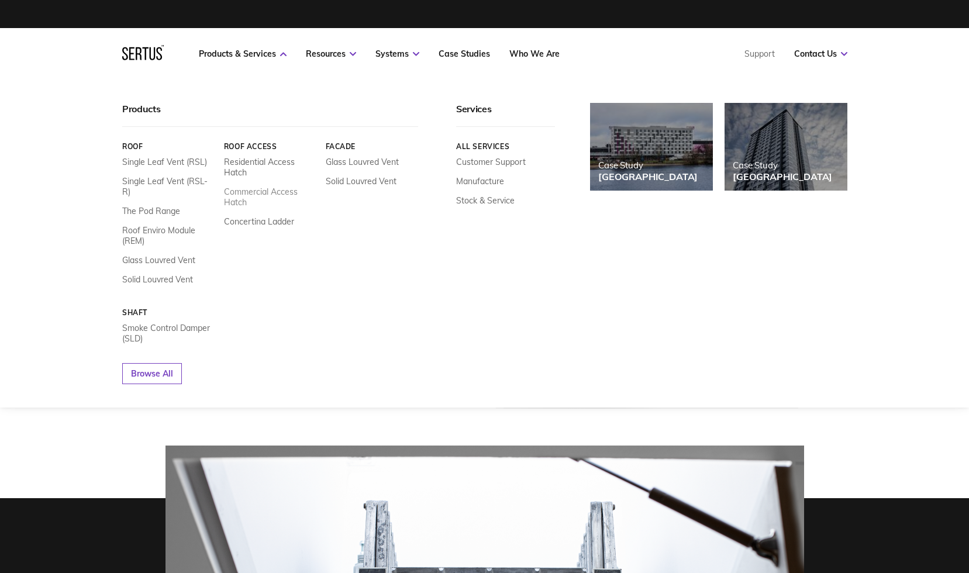
click at [245, 190] on link "Commercial Access Hatch" at bounding box center [269, 197] width 93 height 21
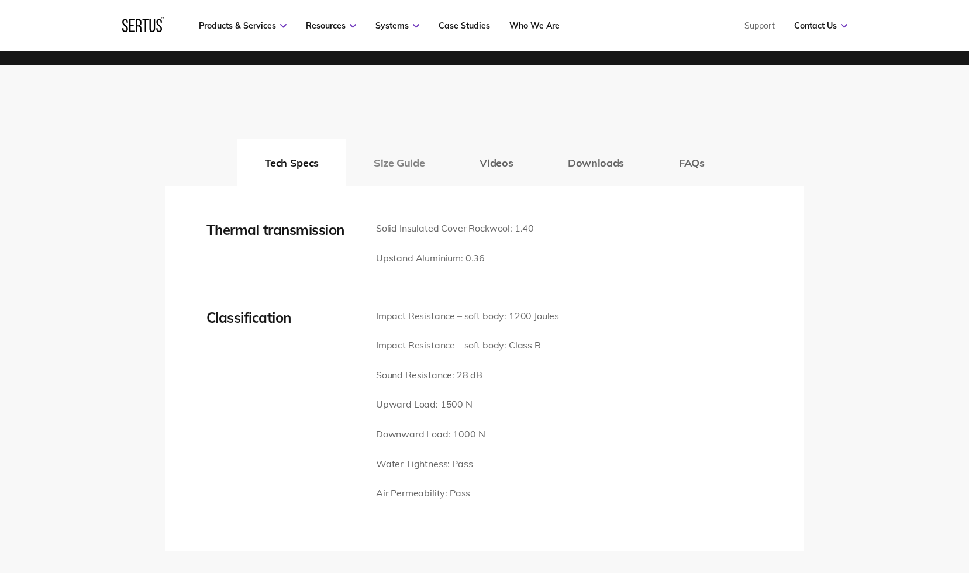
scroll to position [1462, 0]
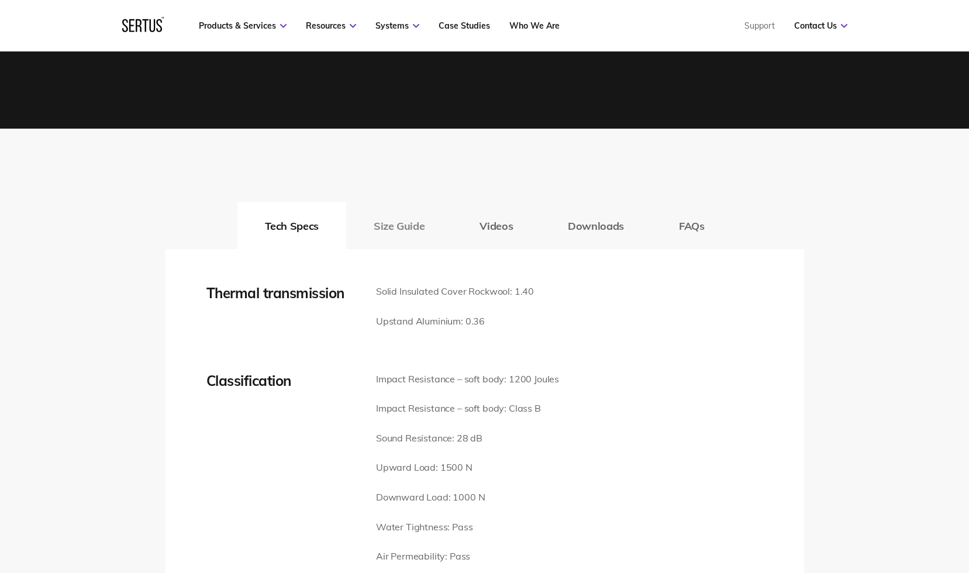
click at [403, 226] on button "Size Guide" at bounding box center [399, 225] width 106 height 47
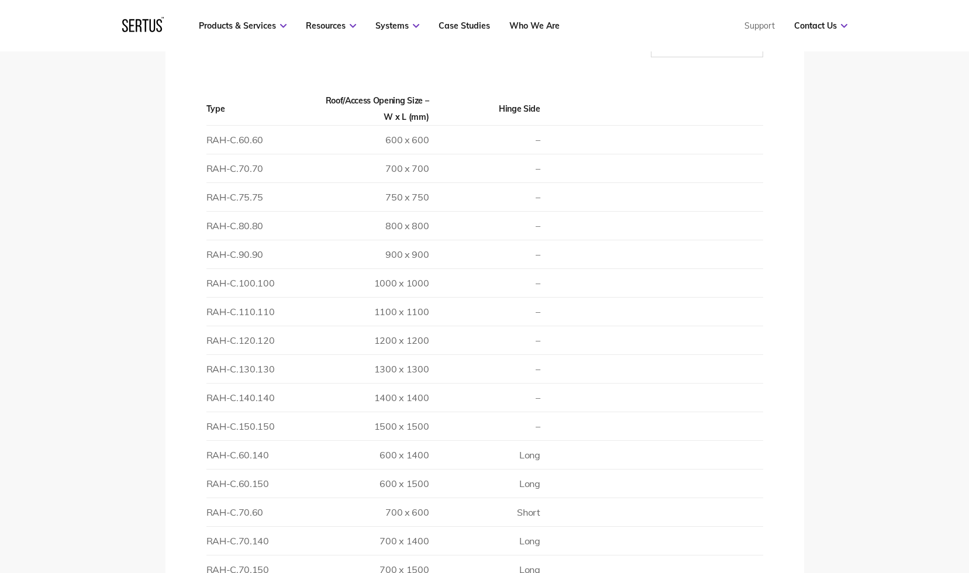
scroll to position [1403, 0]
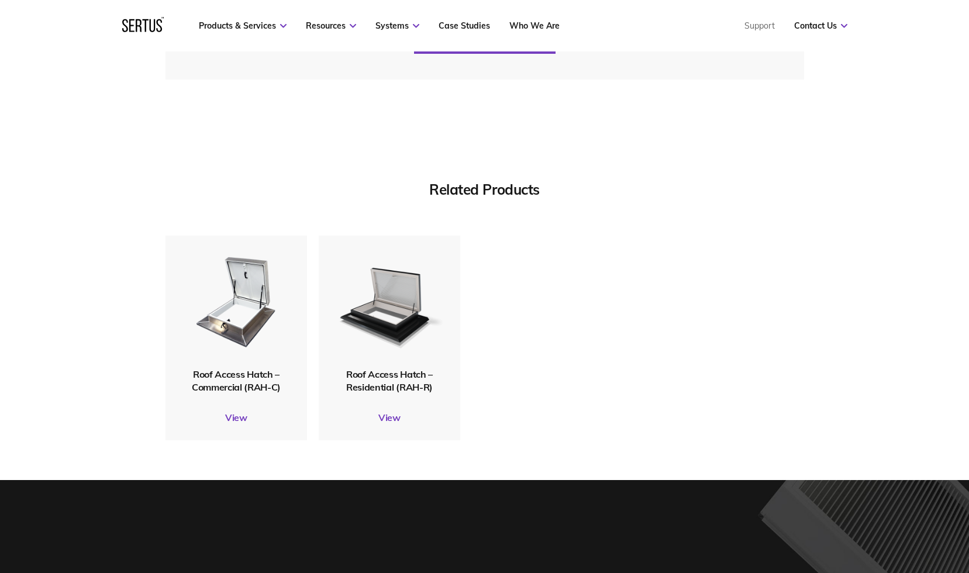
scroll to position [2865, 0]
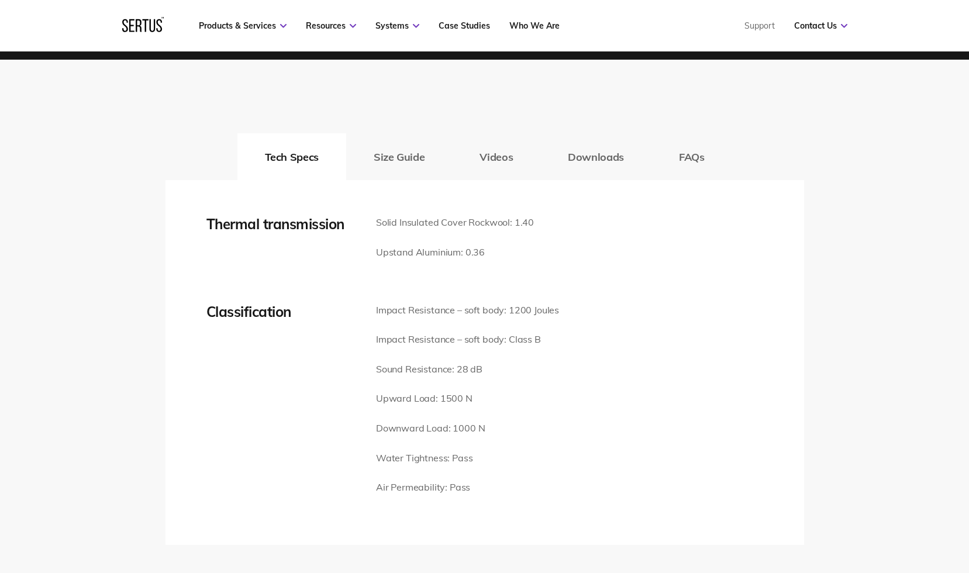
scroll to position [1520, 0]
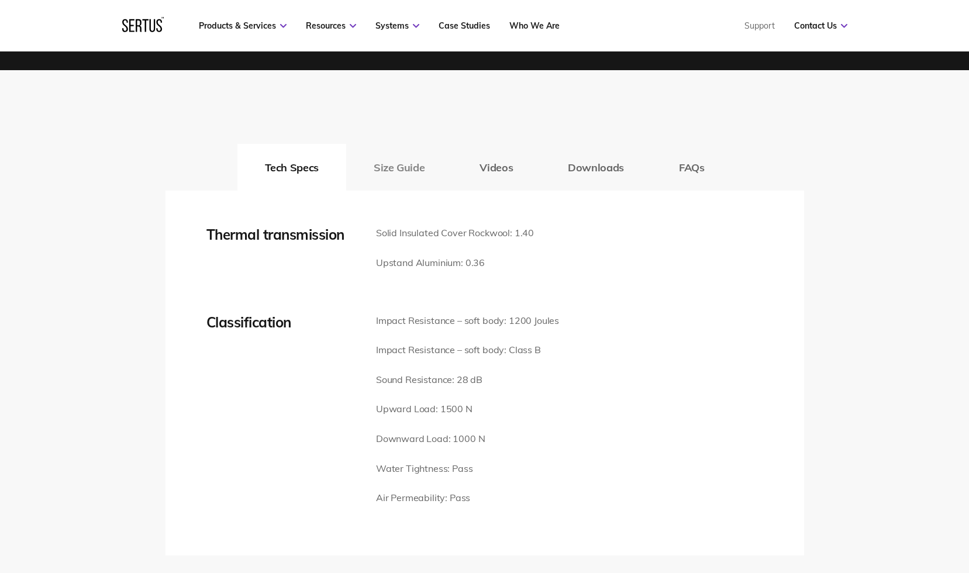
click at [406, 165] on button "Size Guide" at bounding box center [399, 167] width 106 height 47
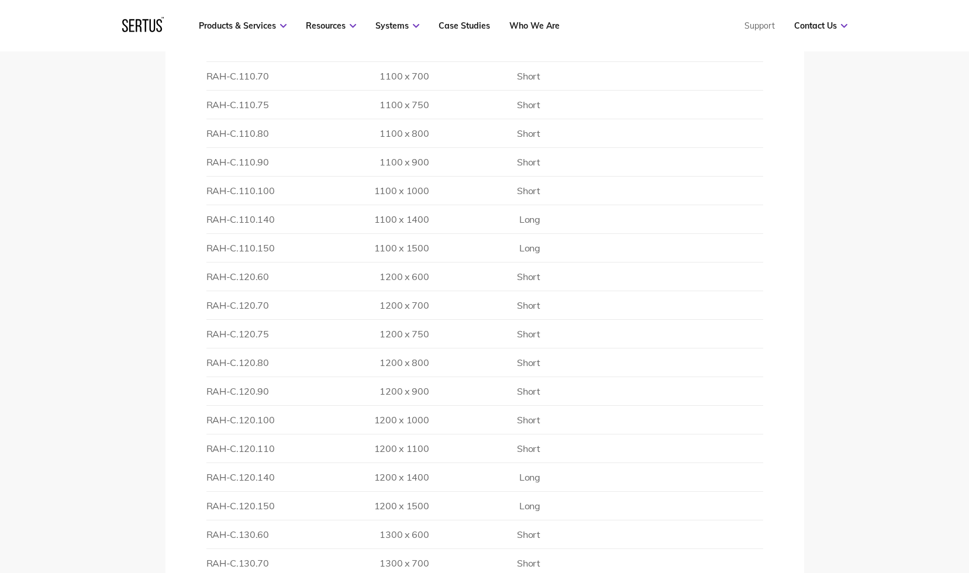
scroll to position [2924, 0]
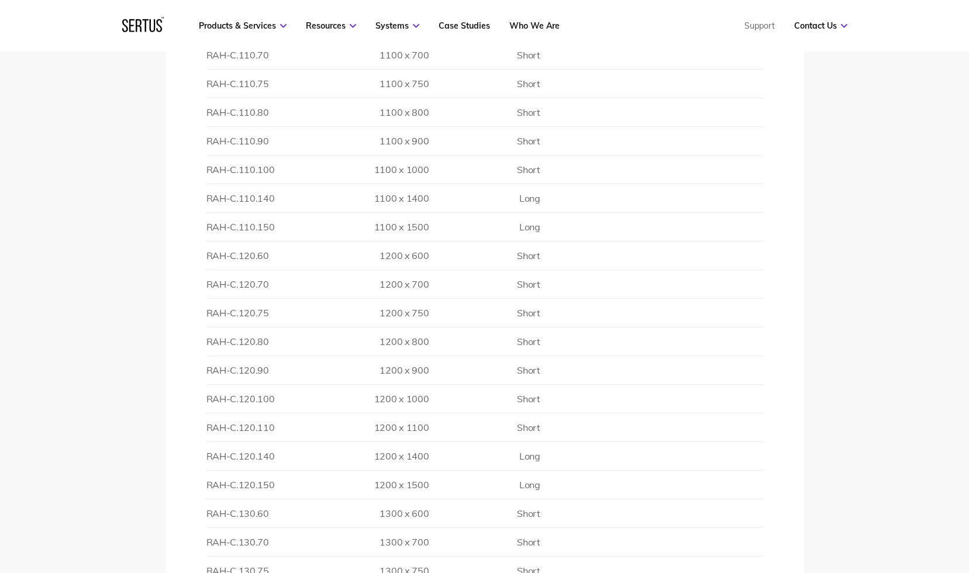
drag, startPoint x: 270, startPoint y: 486, endPoint x: 277, endPoint y: 483, distance: 8.4
click at [269, 486] on td "RAH-C.120.150" at bounding box center [261, 485] width 111 height 29
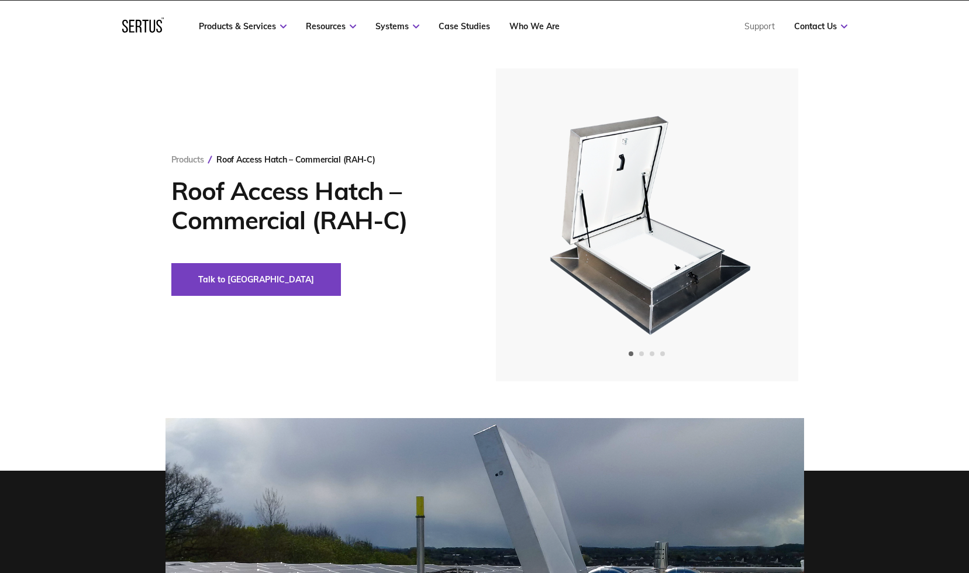
scroll to position [0, 0]
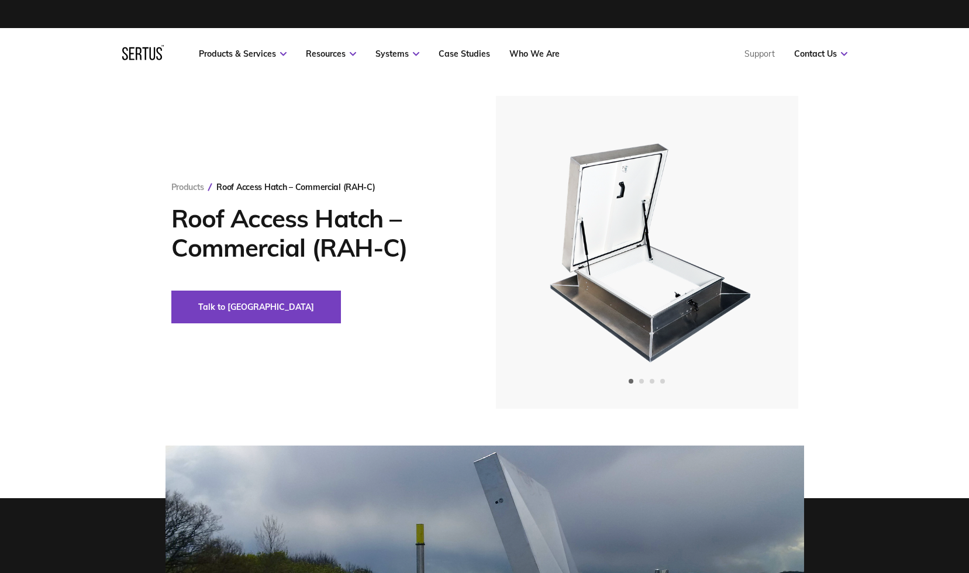
click at [389, 227] on h1 "Roof Access Hatch – Commercial (RAH-C)" at bounding box center [315, 233] width 289 height 58
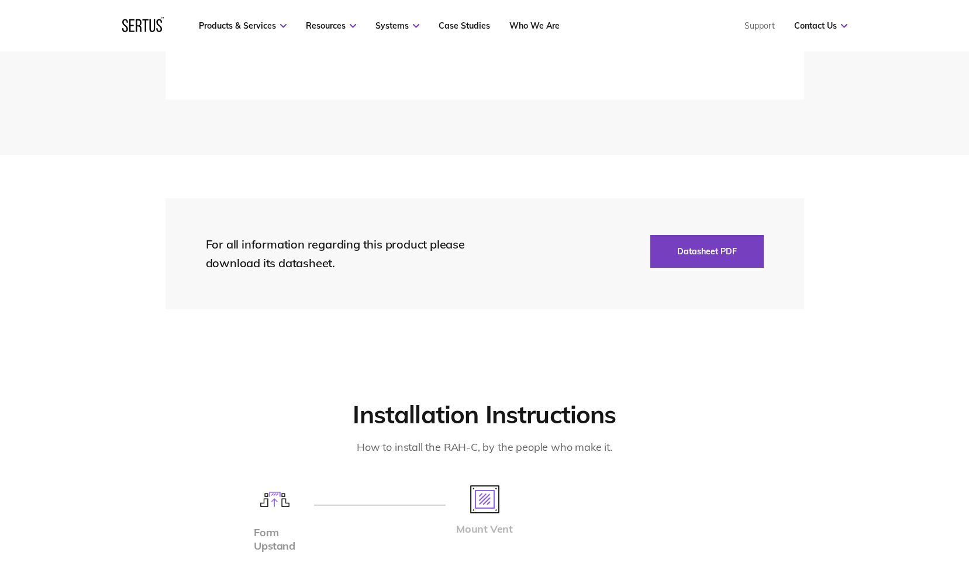
scroll to position [3567, 0]
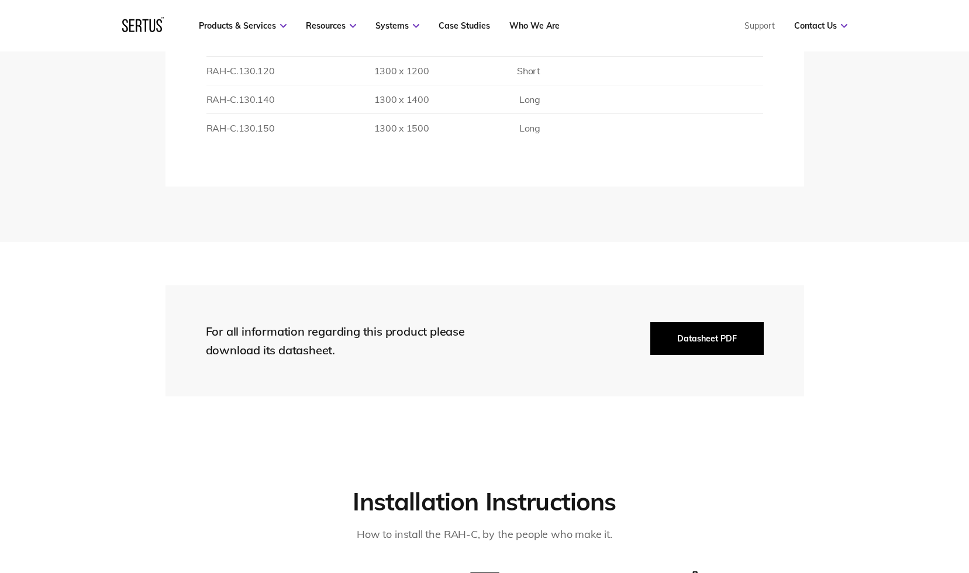
click at [698, 334] on button "Datasheet PDF" at bounding box center [706, 338] width 113 height 33
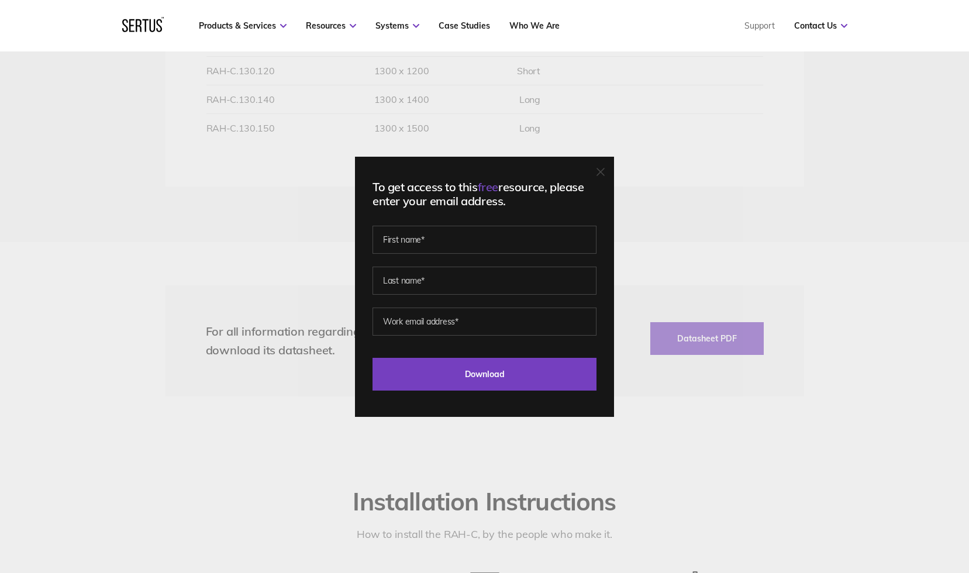
click at [723, 255] on div "To get access to this free resource, please enter your email address. Last Down…" at bounding box center [484, 286] width 969 height 573
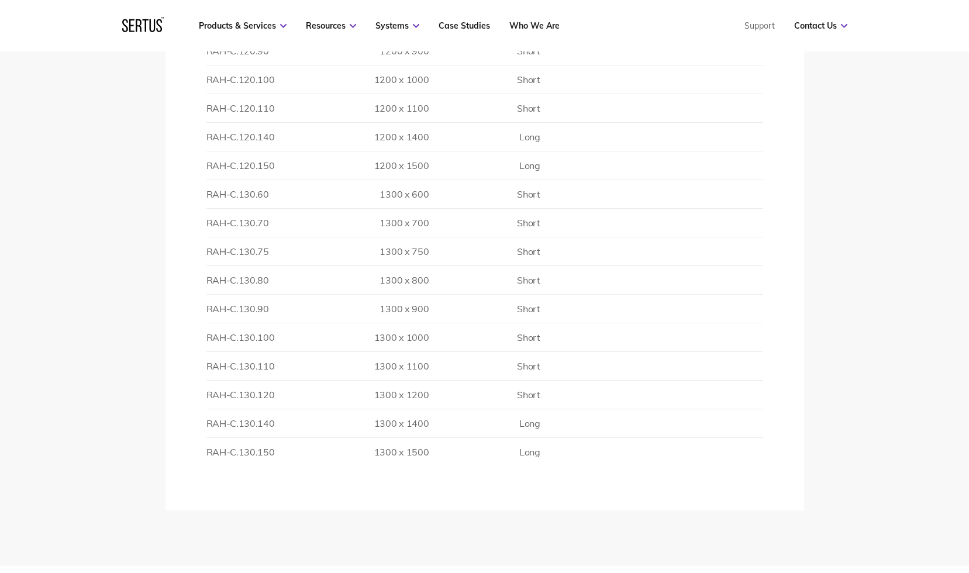
scroll to position [3216, 0]
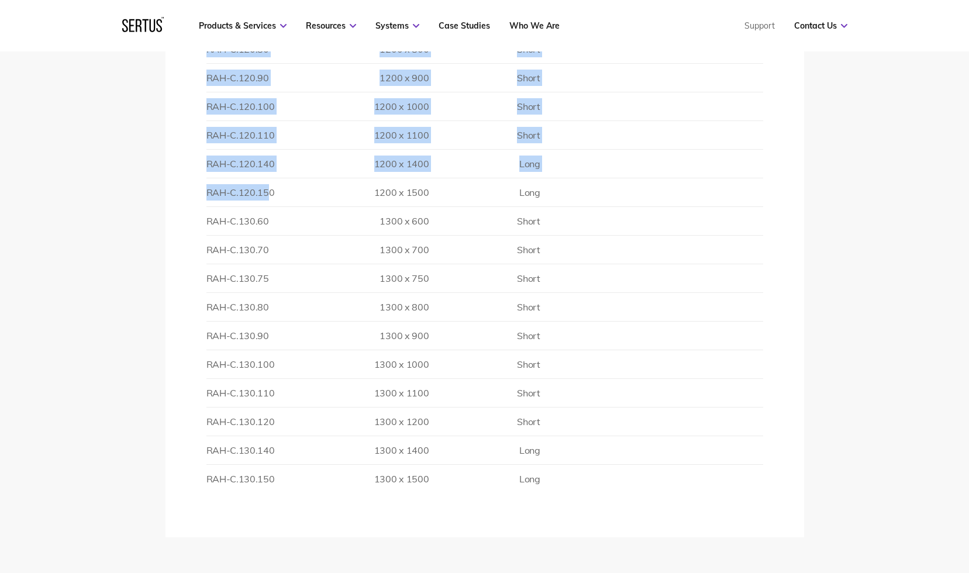
drag, startPoint x: 205, startPoint y: 189, endPoint x: 272, endPoint y: 188, distance: 66.7
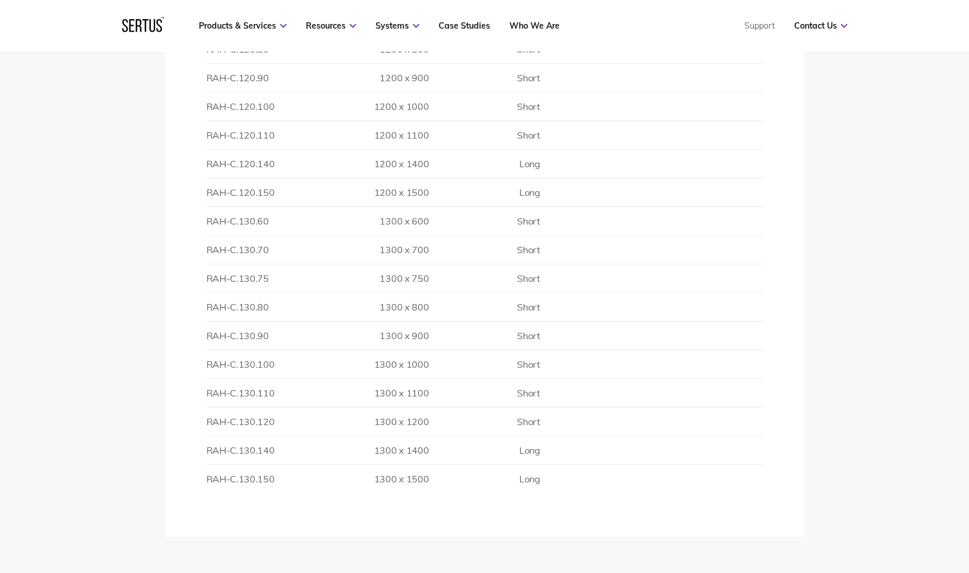
drag, startPoint x: 308, startPoint y: 198, endPoint x: 325, endPoint y: 199, distance: 17.0
click at [308, 198] on td "RAH-C.120.150" at bounding box center [261, 192] width 111 height 29
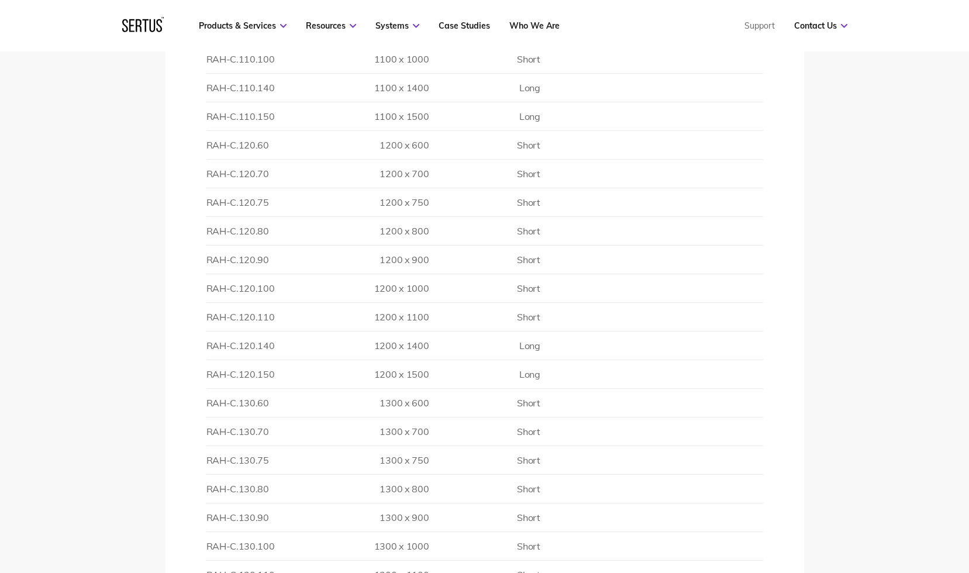
scroll to position [2982, 0]
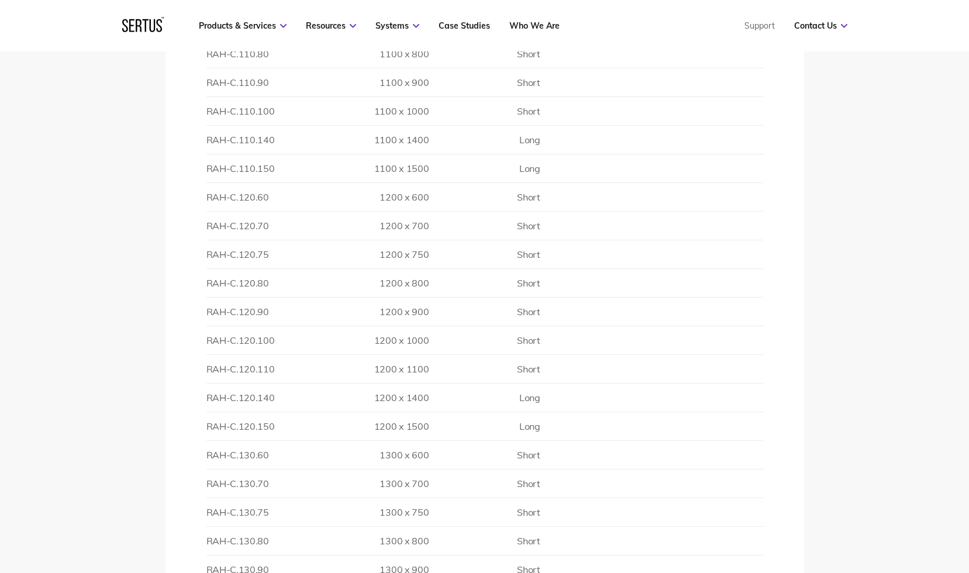
drag, startPoint x: 406, startPoint y: 470, endPoint x: 374, endPoint y: 427, distance: 52.6
click at [405, 470] on td "1300 x 700" at bounding box center [372, 484] width 111 height 29
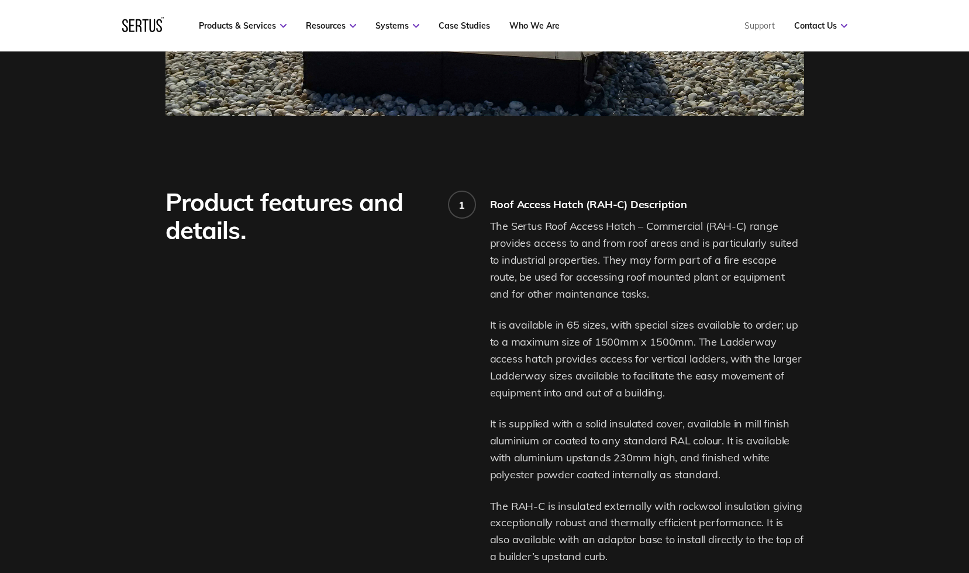
scroll to position [702, 0]
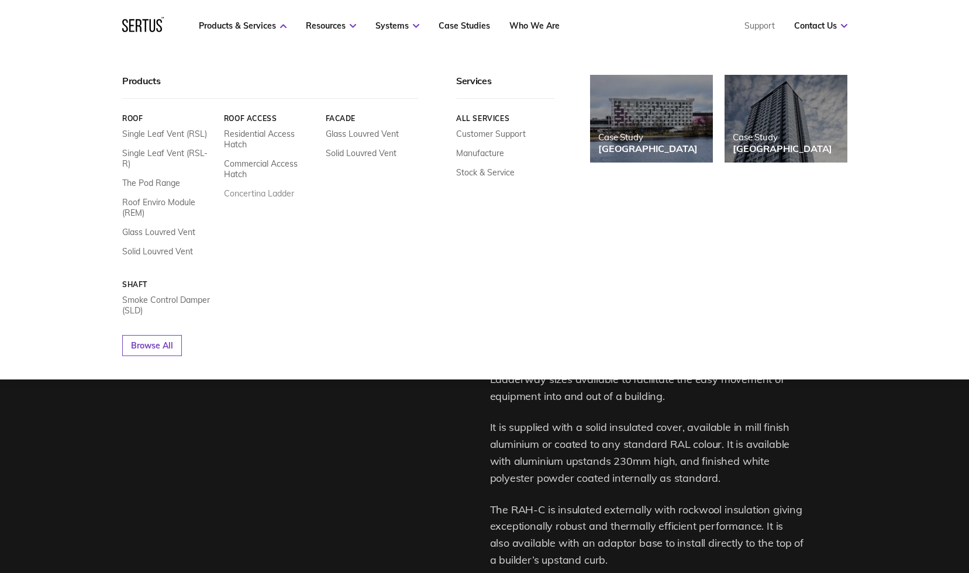
click at [245, 194] on link "Concertina Ladder" at bounding box center [258, 193] width 70 height 11
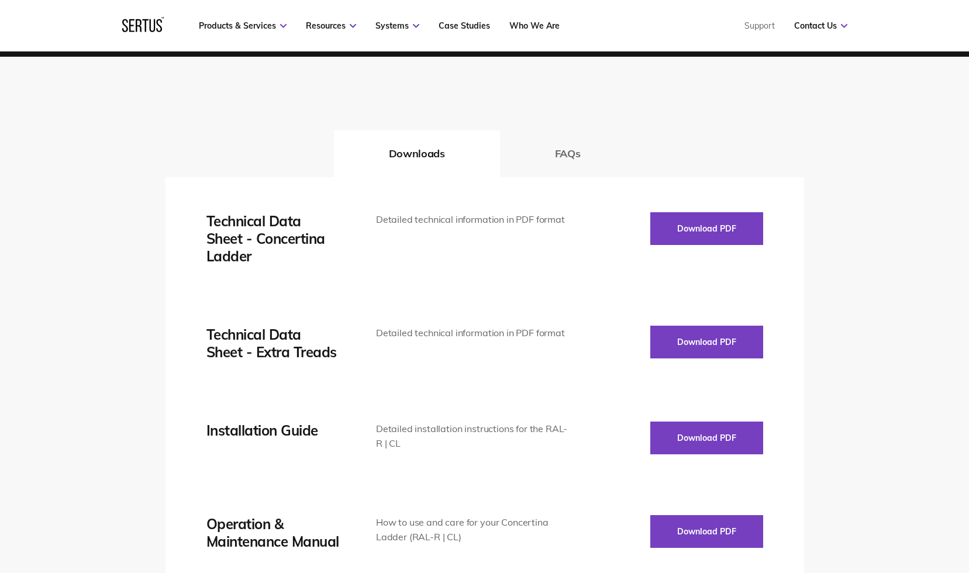
scroll to position [1579, 0]
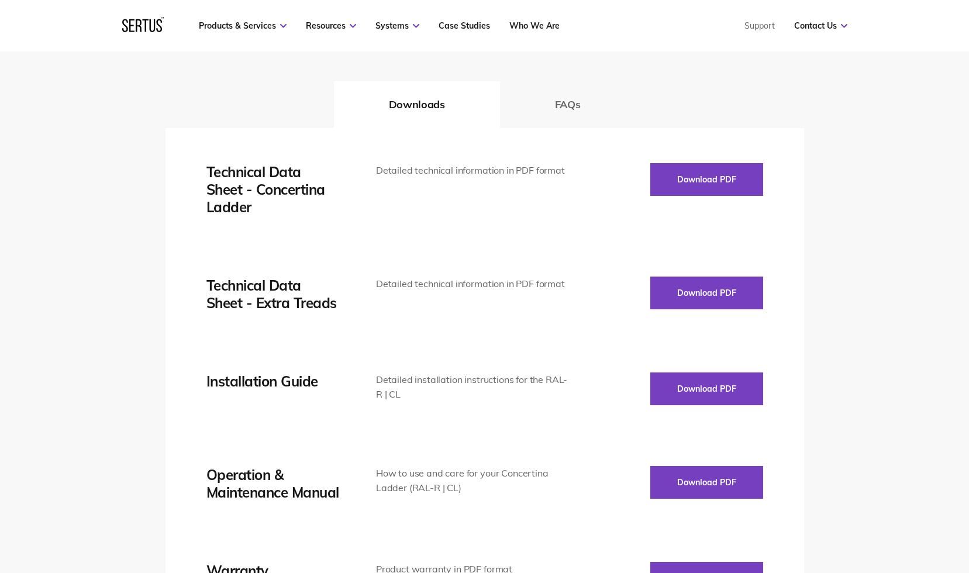
click at [332, 215] on div "Technical Data Sheet - Concertina Ladder" at bounding box center [273, 189] width 134 height 53
click at [703, 179] on button "Download PDF" at bounding box center [706, 179] width 113 height 33
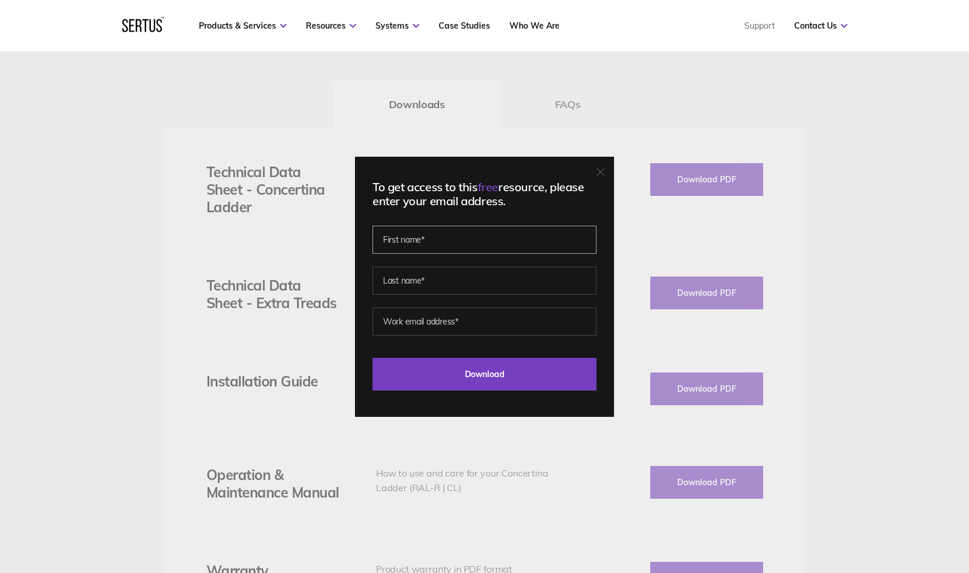
click at [436, 238] on input "text" at bounding box center [484, 240] width 224 height 28
type input "[PERSON_NAME]"
type input "jonathan@aljawadpike.com"
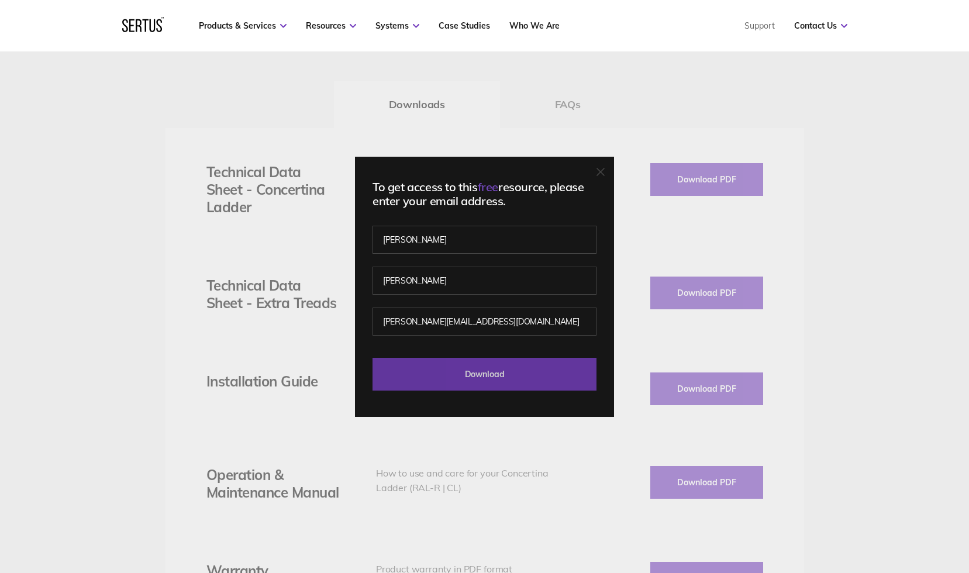
click at [454, 375] on input "Download" at bounding box center [484, 374] width 224 height 33
